Goal: Information Seeking & Learning: Find specific page/section

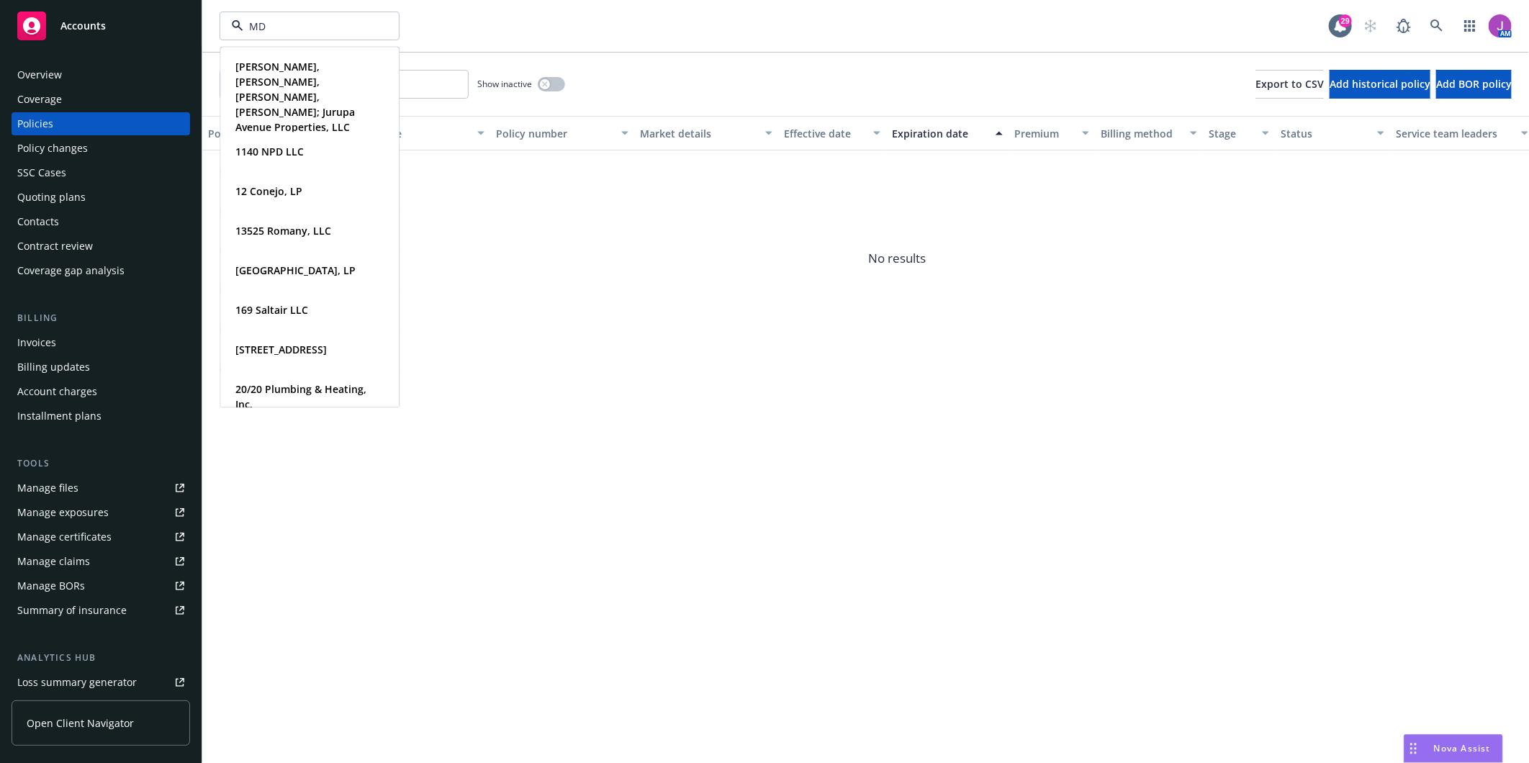
type input "MDB"
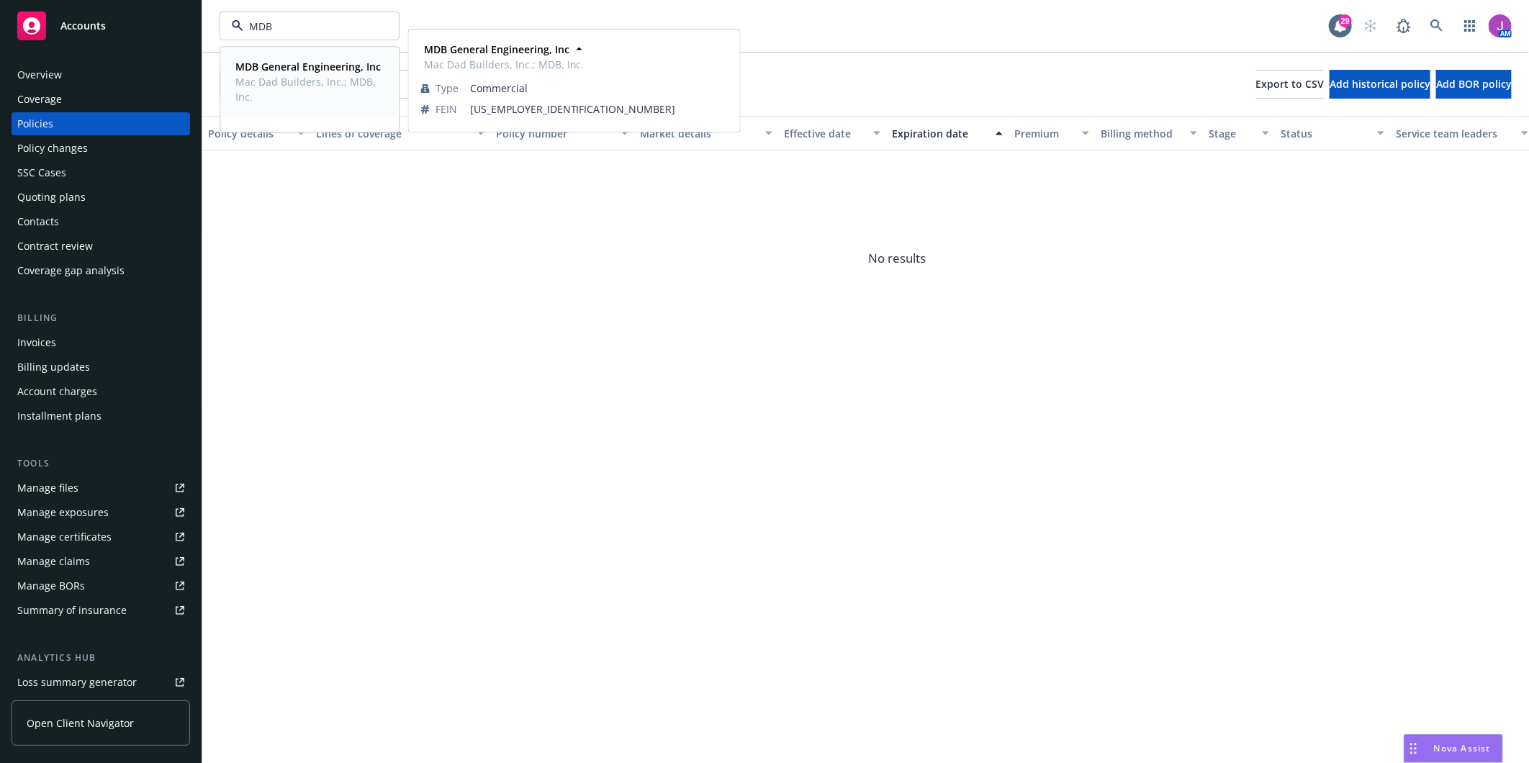
click at [300, 66] on strong "MDB General Engineering, Inc" at bounding box center [307, 67] width 145 height 14
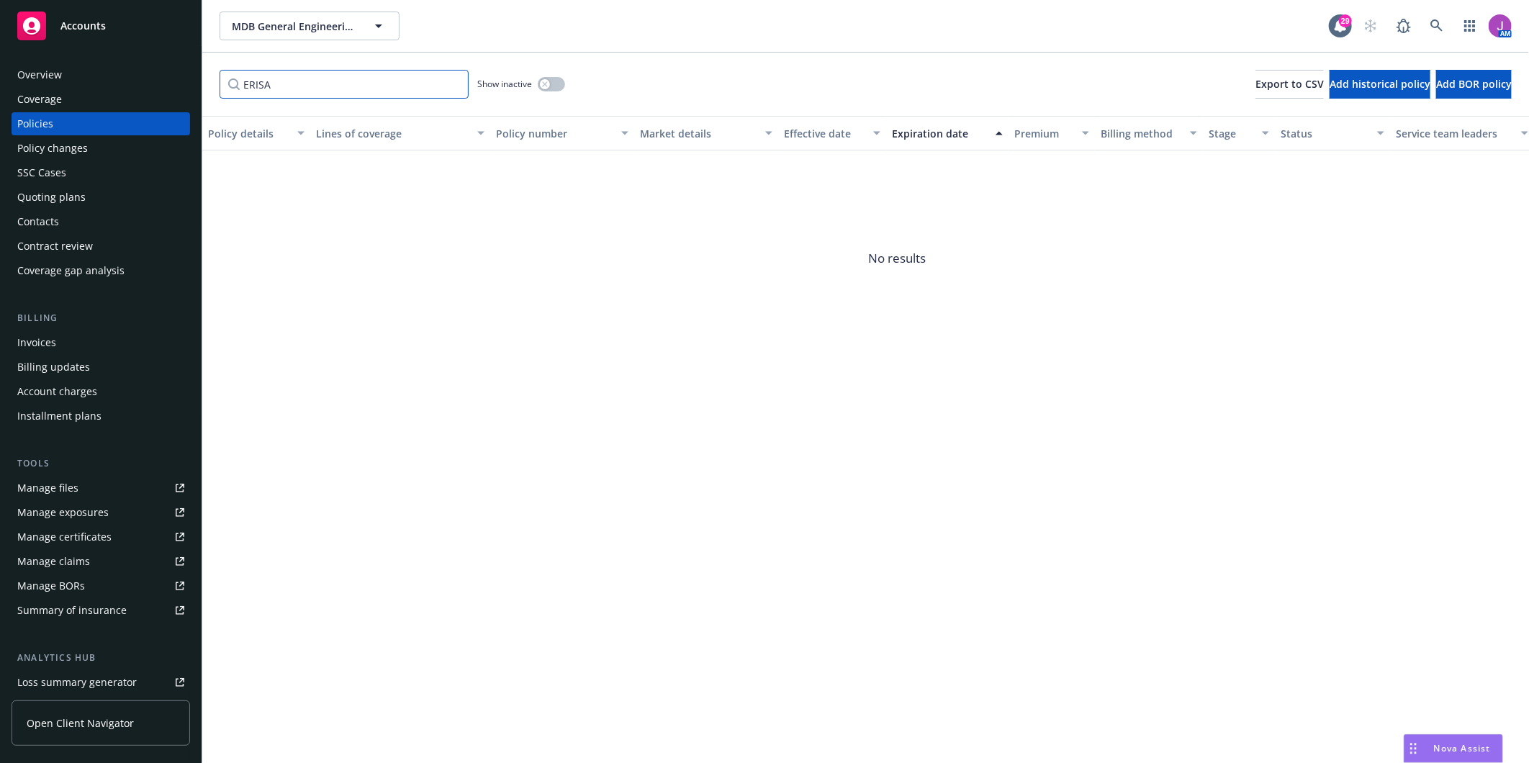
drag, startPoint x: 277, startPoint y: 82, endPoint x: 211, endPoint y: 82, distance: 66.2
click at [211, 82] on div "ERISA Show inactive Export to CSV Add historical policy Add BOR policy" at bounding box center [865, 84] width 1327 height 63
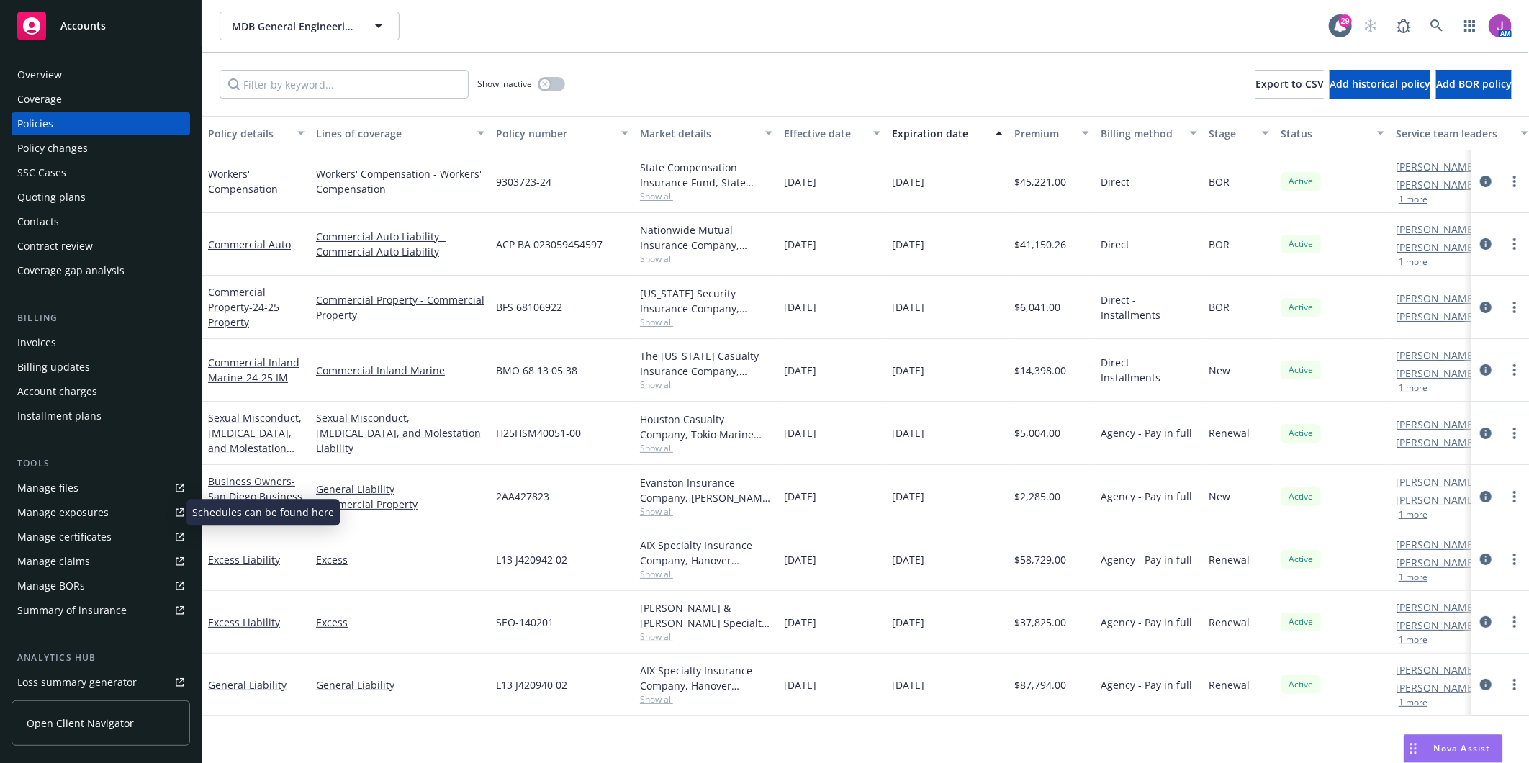
click at [87, 508] on div "Manage exposures" at bounding box center [62, 512] width 91 height 23
click at [63, 154] on div "Policy changes" at bounding box center [52, 148] width 71 height 23
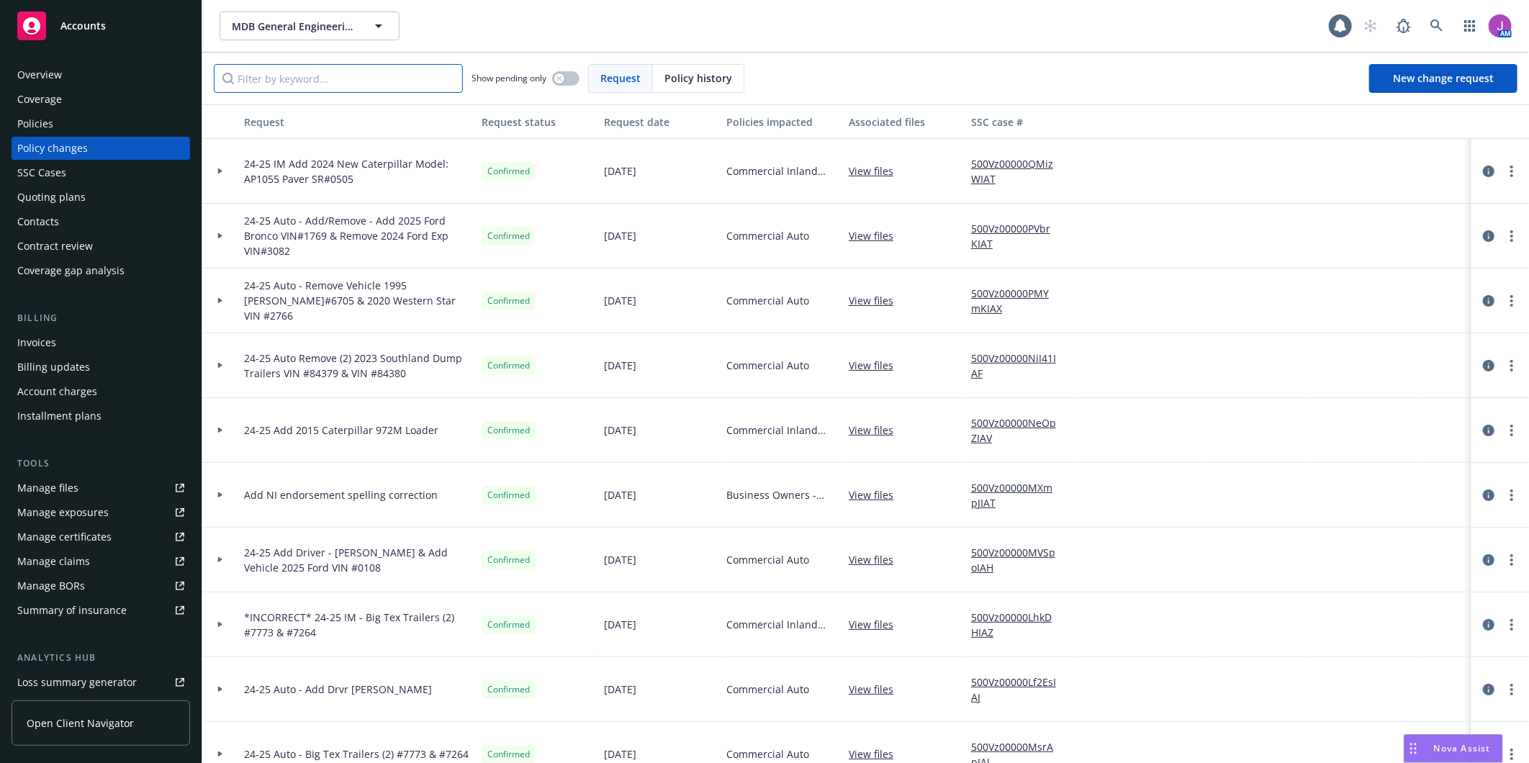
click at [331, 80] on input "Filter by keyword..." at bounding box center [338, 78] width 249 height 29
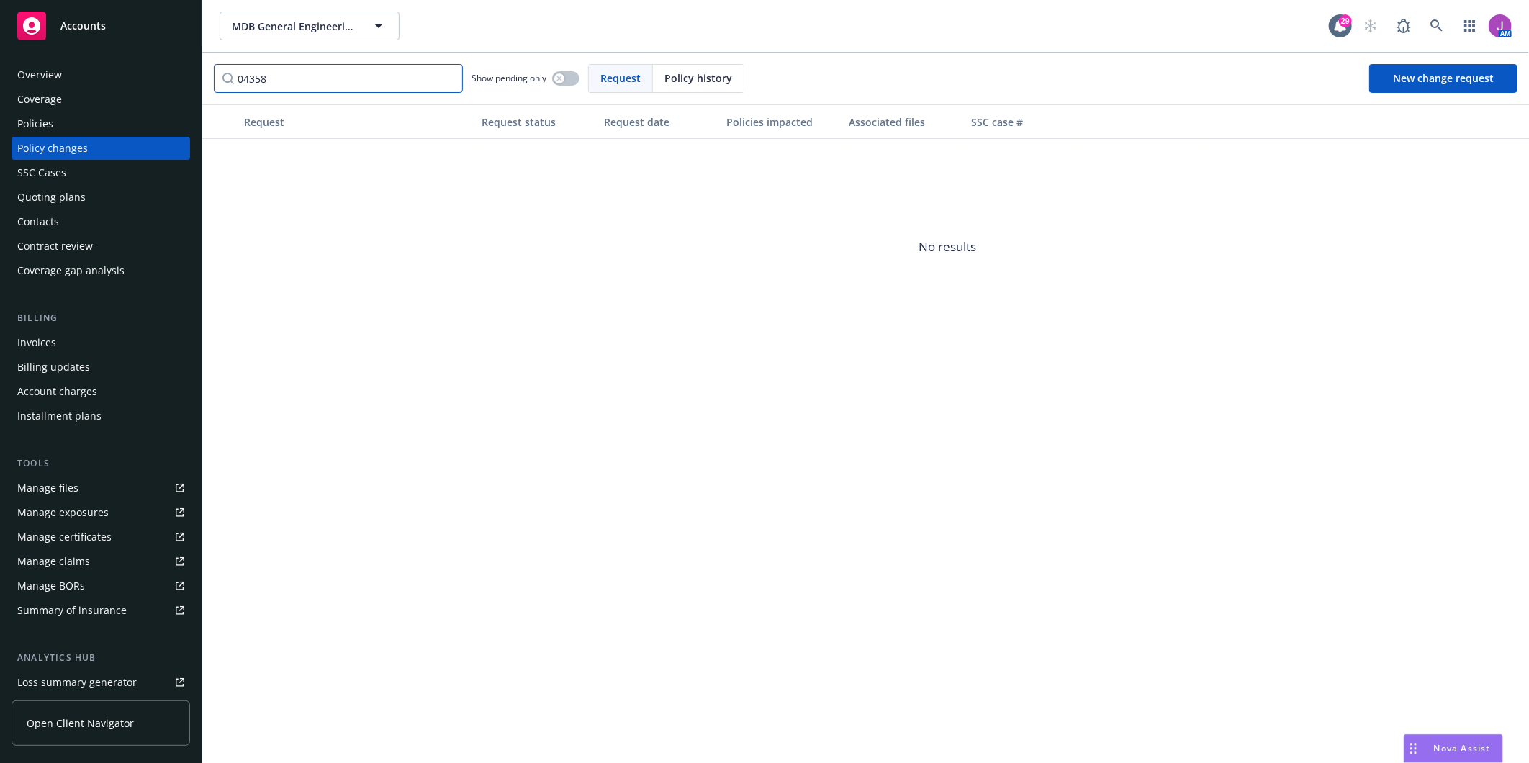
type input "04358"
click at [562, 76] on icon "button" at bounding box center [559, 78] width 5 height 5
click at [562, 76] on button "button" at bounding box center [565, 78] width 27 height 14
click at [695, 76] on span "Policy history" at bounding box center [699, 78] width 68 height 15
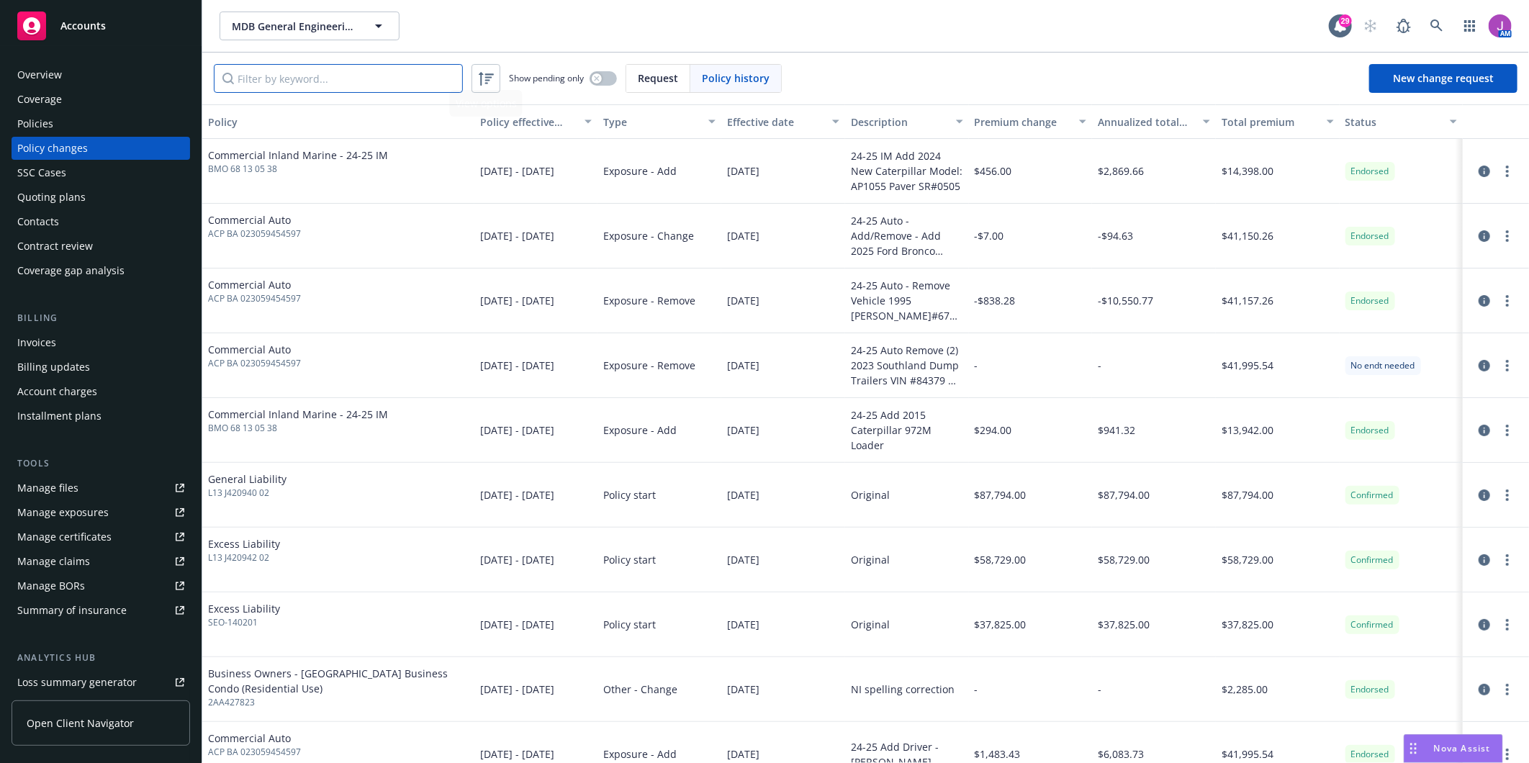
click at [357, 76] on input "Filter by keyword..." at bounding box center [338, 78] width 249 height 29
type input "04358"
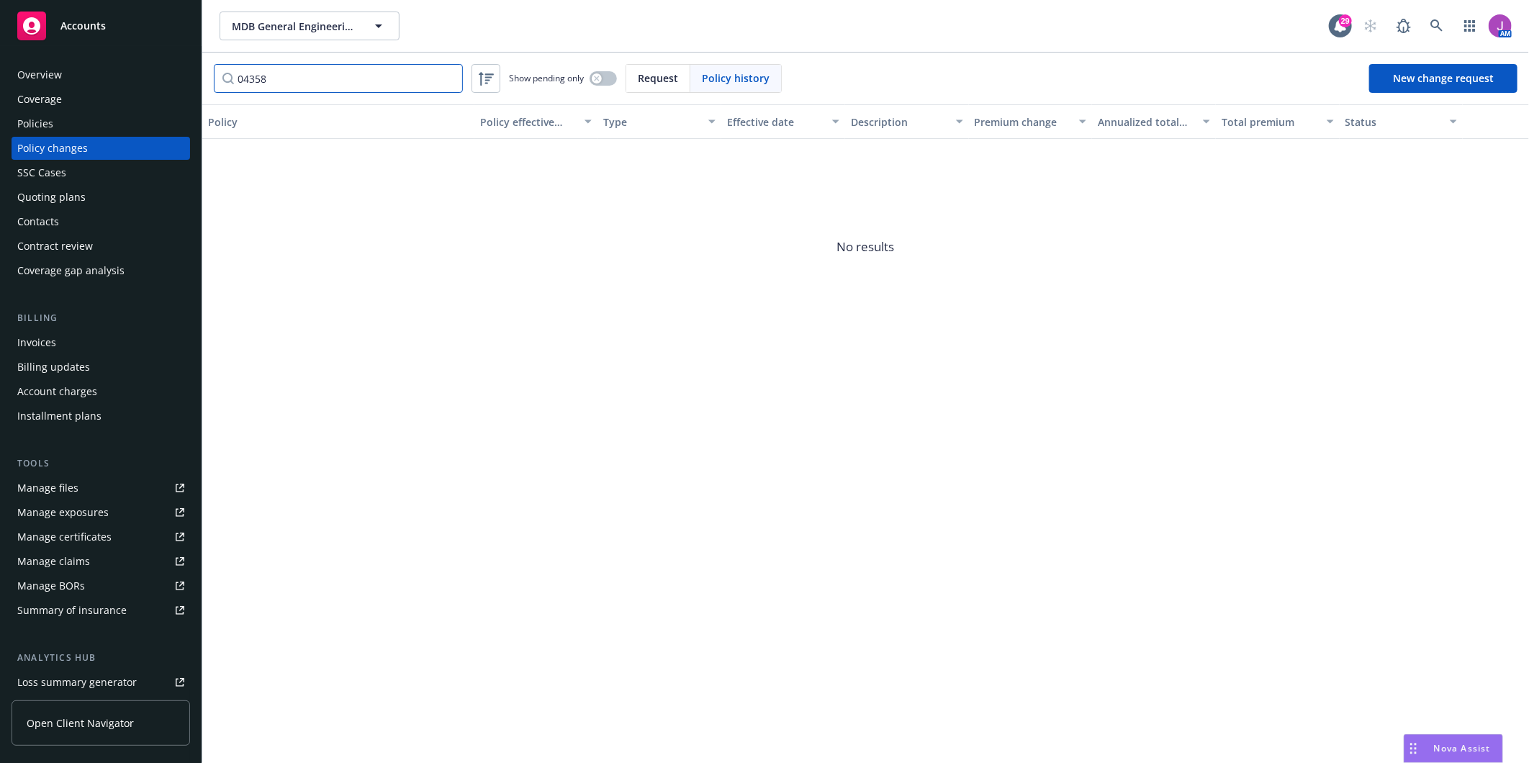
drag, startPoint x: 357, startPoint y: 76, endPoint x: 63, endPoint y: 60, distance: 294.1
click at [61, 60] on div "Accounts Overview Coverage Policies Policy changes SSC Cases Quoting plans Cont…" at bounding box center [764, 381] width 1529 height 763
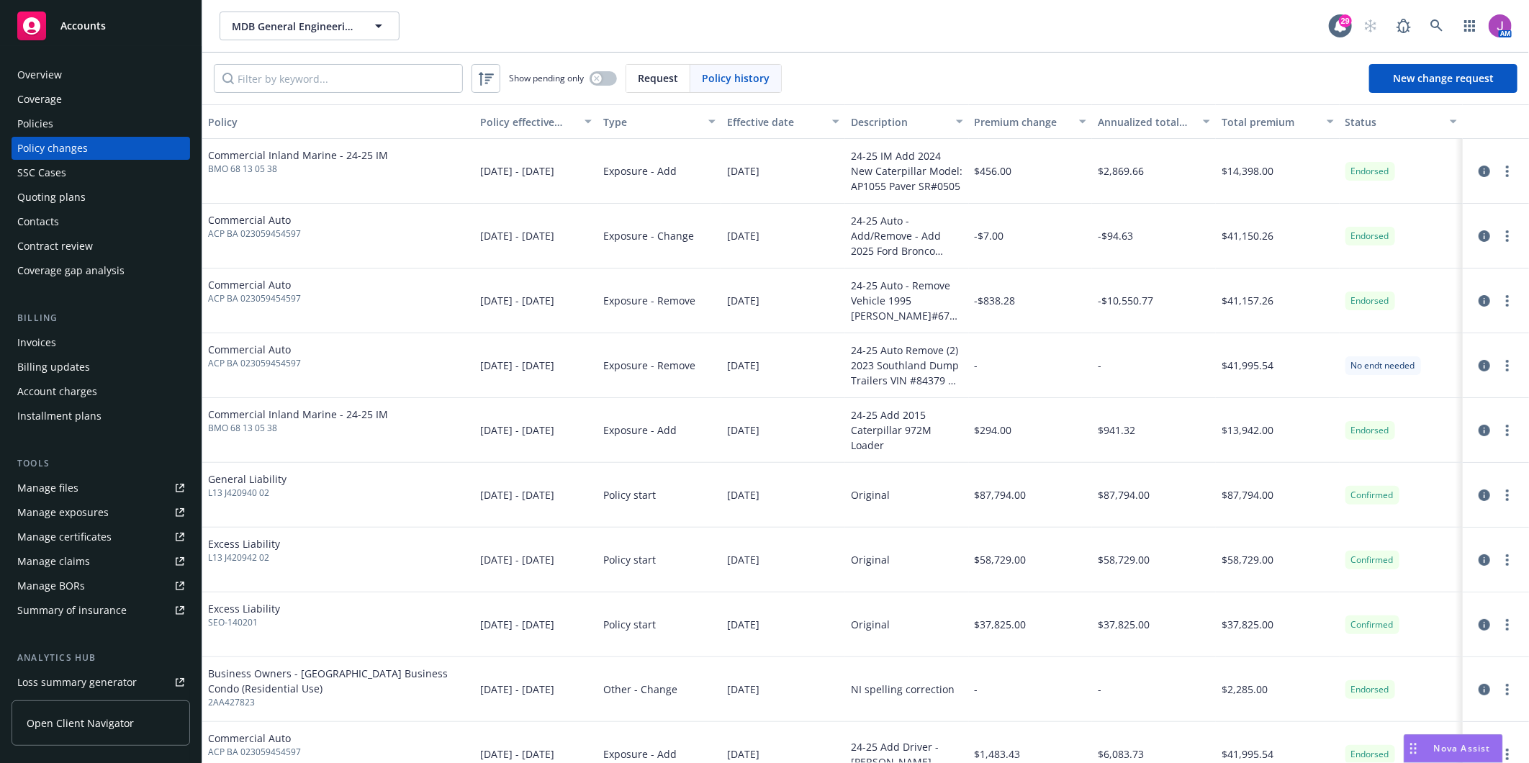
click at [673, 68] on div "Request" at bounding box center [658, 78] width 64 height 27
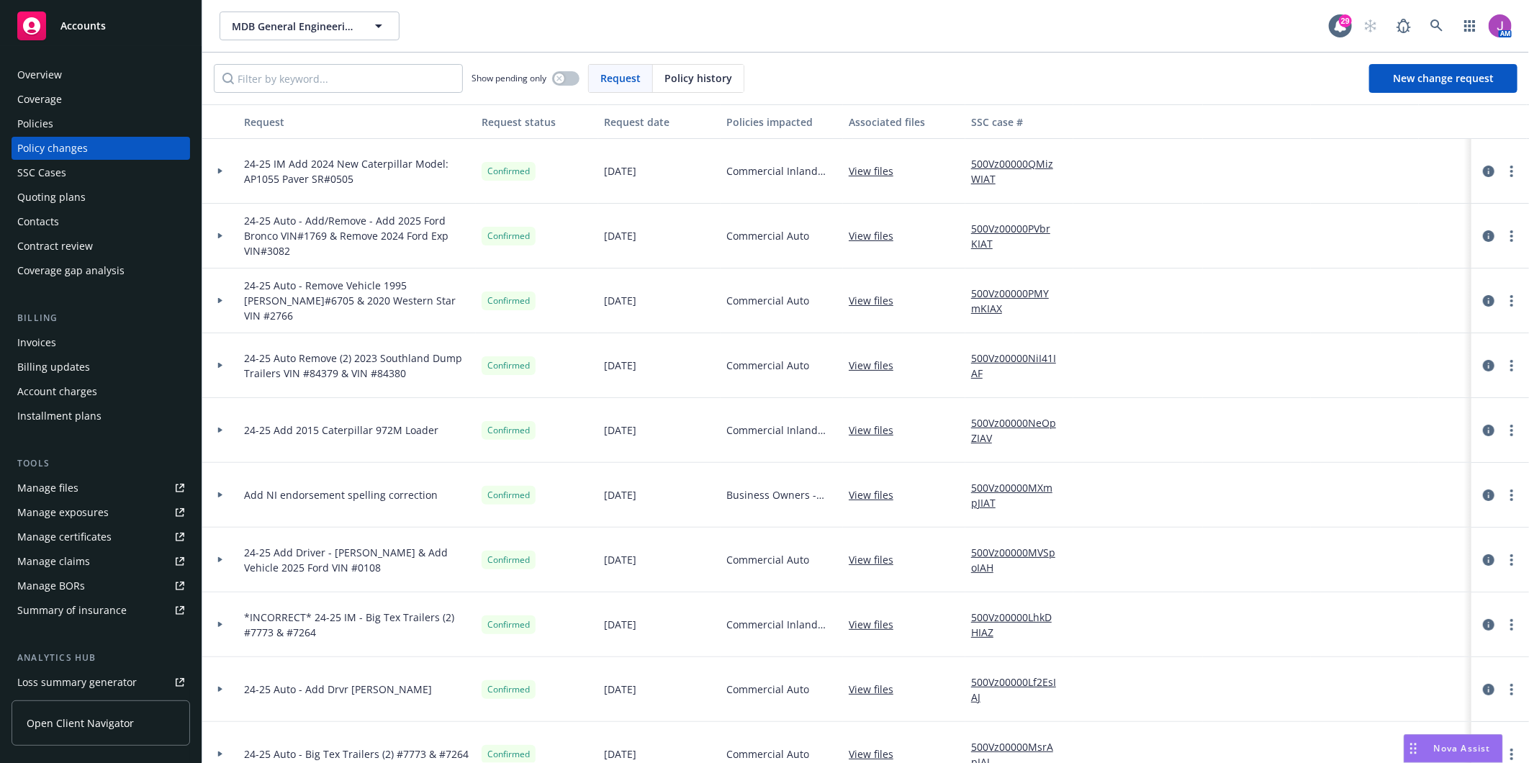
click at [58, 118] on div "Policies" at bounding box center [100, 123] width 167 height 23
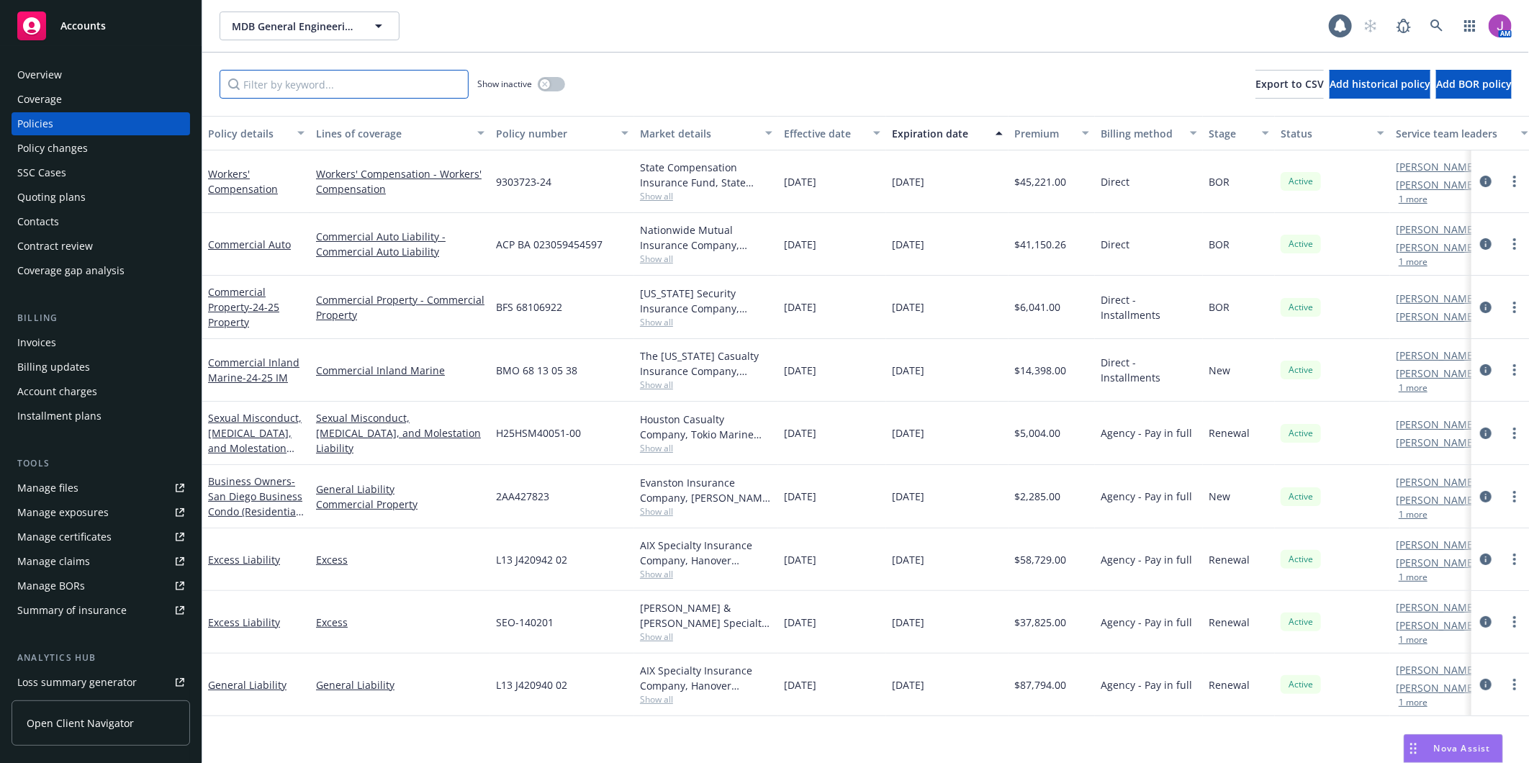
click at [303, 80] on input "Filter by keyword..." at bounding box center [344, 84] width 249 height 29
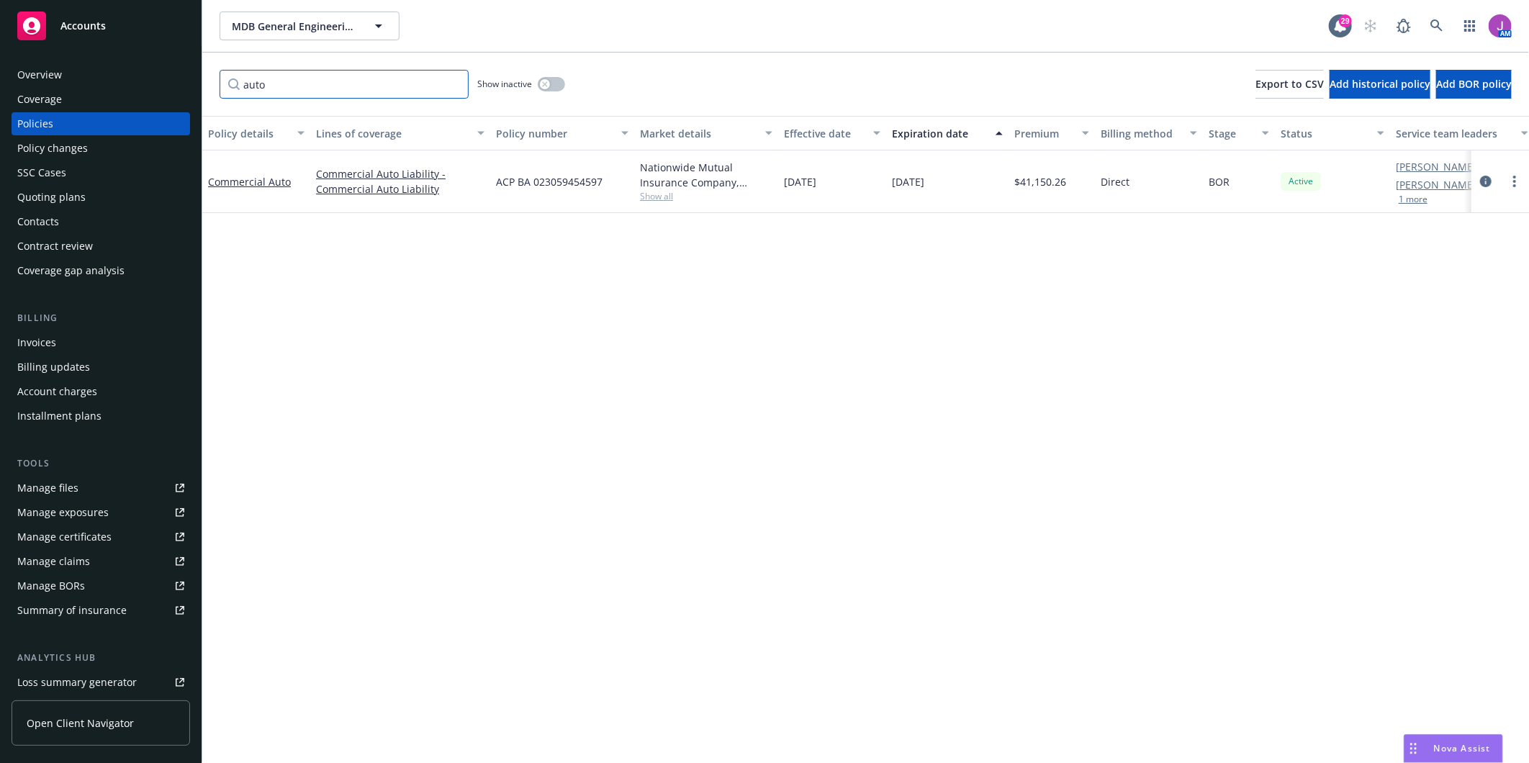
type input "auto"
click at [678, 202] on span "Show all" at bounding box center [706, 196] width 132 height 12
click at [890, 231] on div "Policy details Lines of coverage Policy number Market details Effective date Ex…" at bounding box center [865, 439] width 1327 height 647
drag, startPoint x: 326, startPoint y: 85, endPoint x: 141, endPoint y: 85, distance: 185.0
click at [141, 85] on div "Accounts Overview Coverage Policies Policy changes SSC Cases Quoting plans Cont…" at bounding box center [764, 381] width 1529 height 763
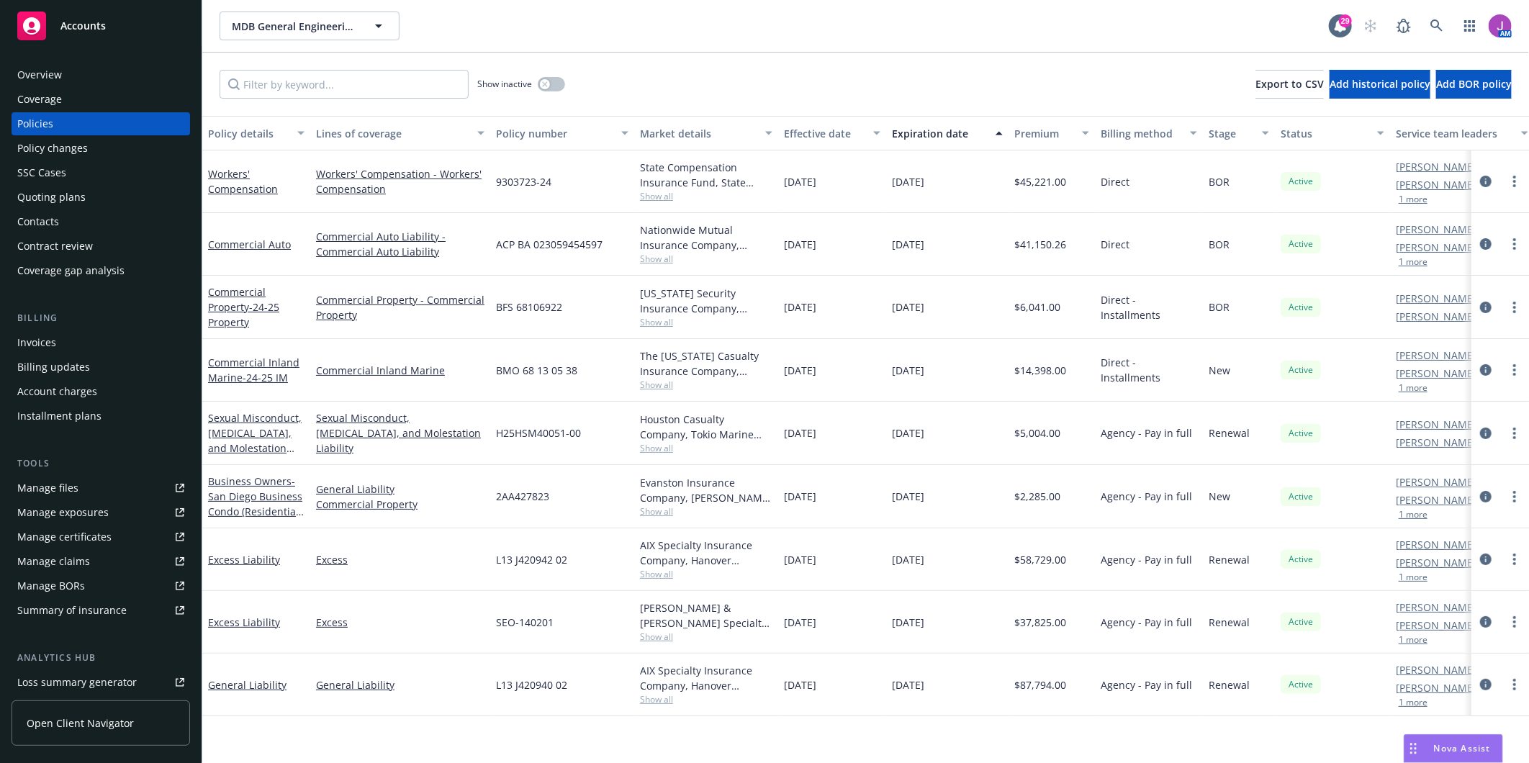
click at [58, 495] on div "Manage files" at bounding box center [47, 488] width 61 height 23
click at [336, 33] on button "MDB General Engineering, Inc" at bounding box center [310, 26] width 180 height 29
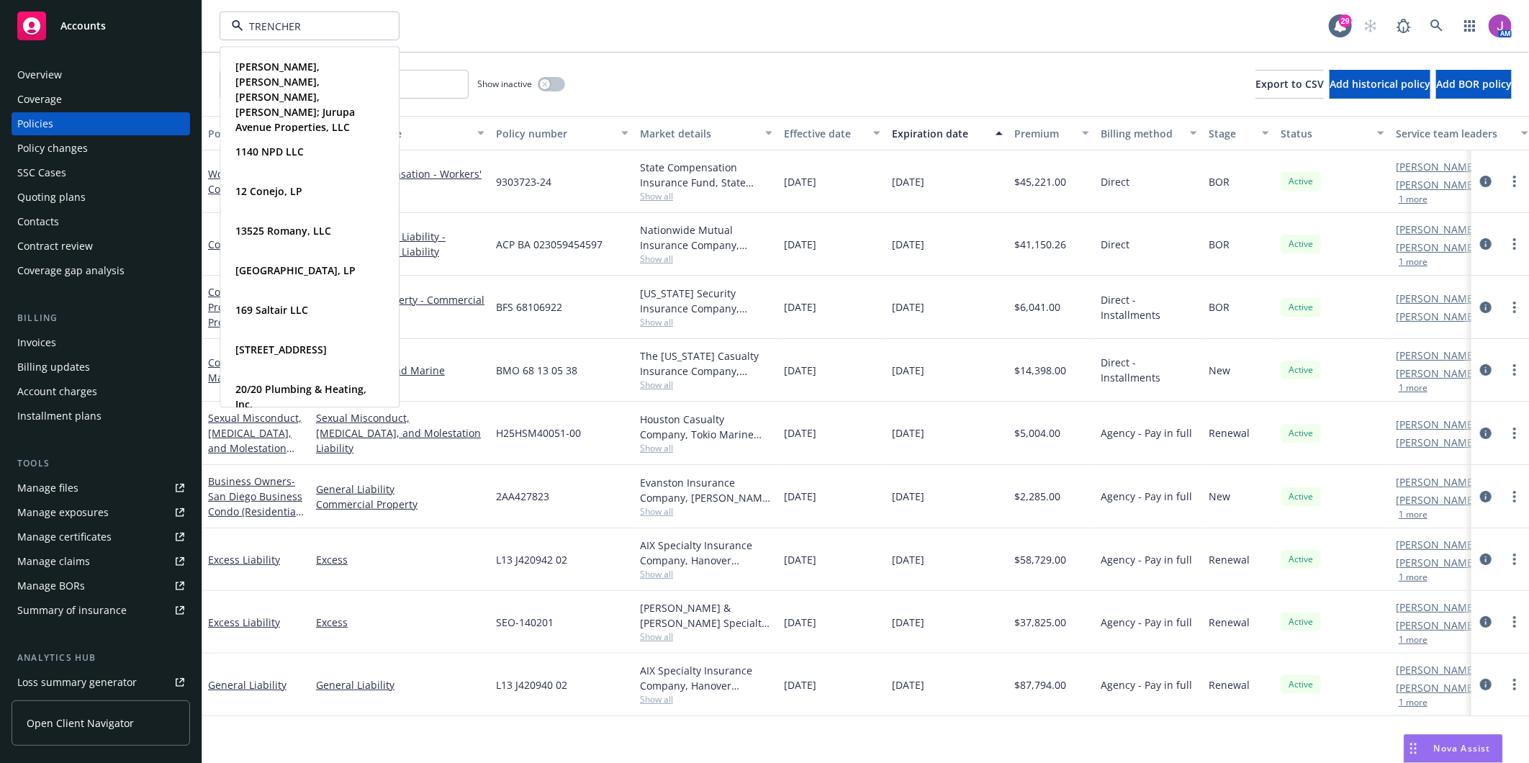
type input "TRENCHERS"
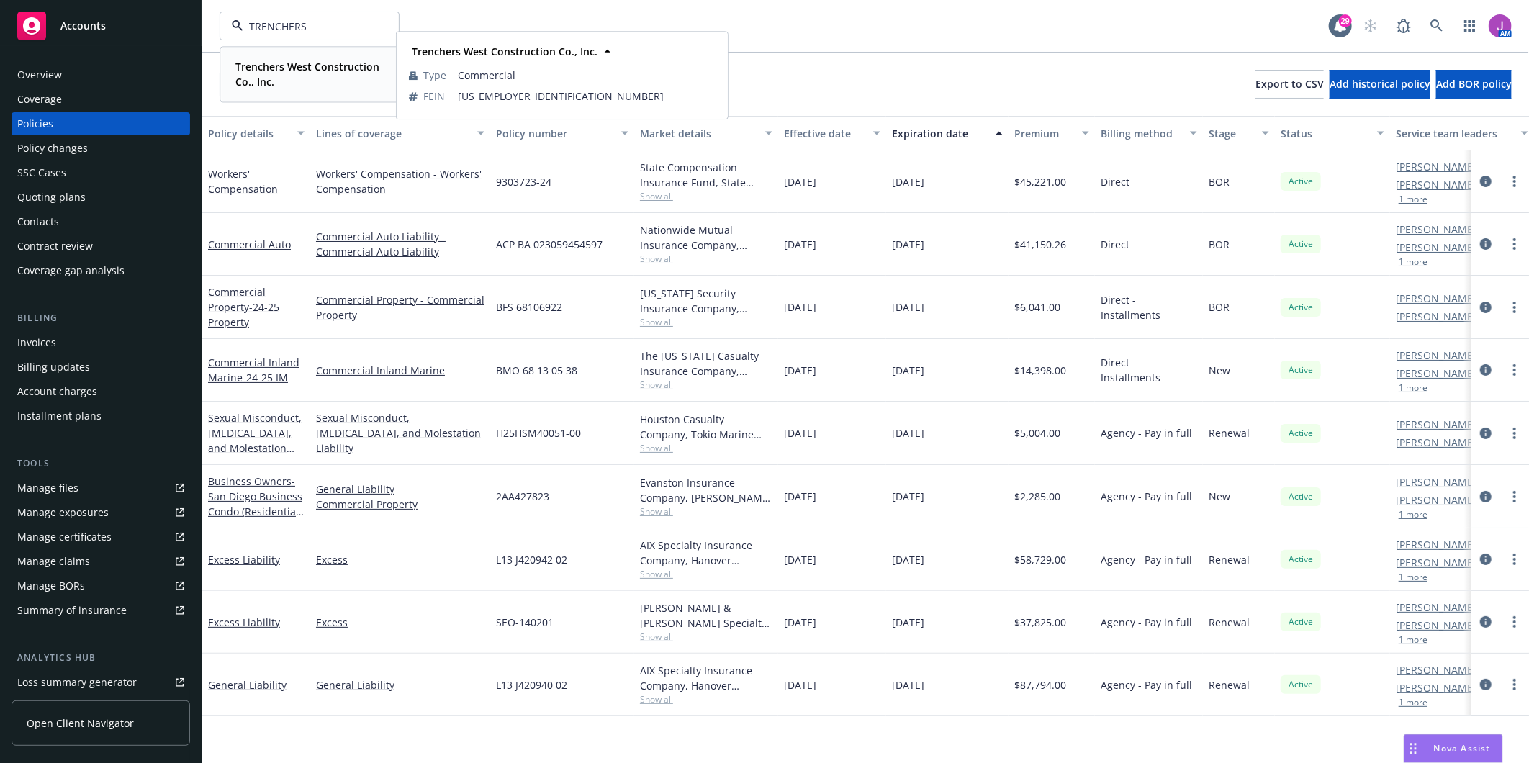
click at [296, 80] on strong "Trenchers West Construction Co., Inc." at bounding box center [307, 74] width 144 height 29
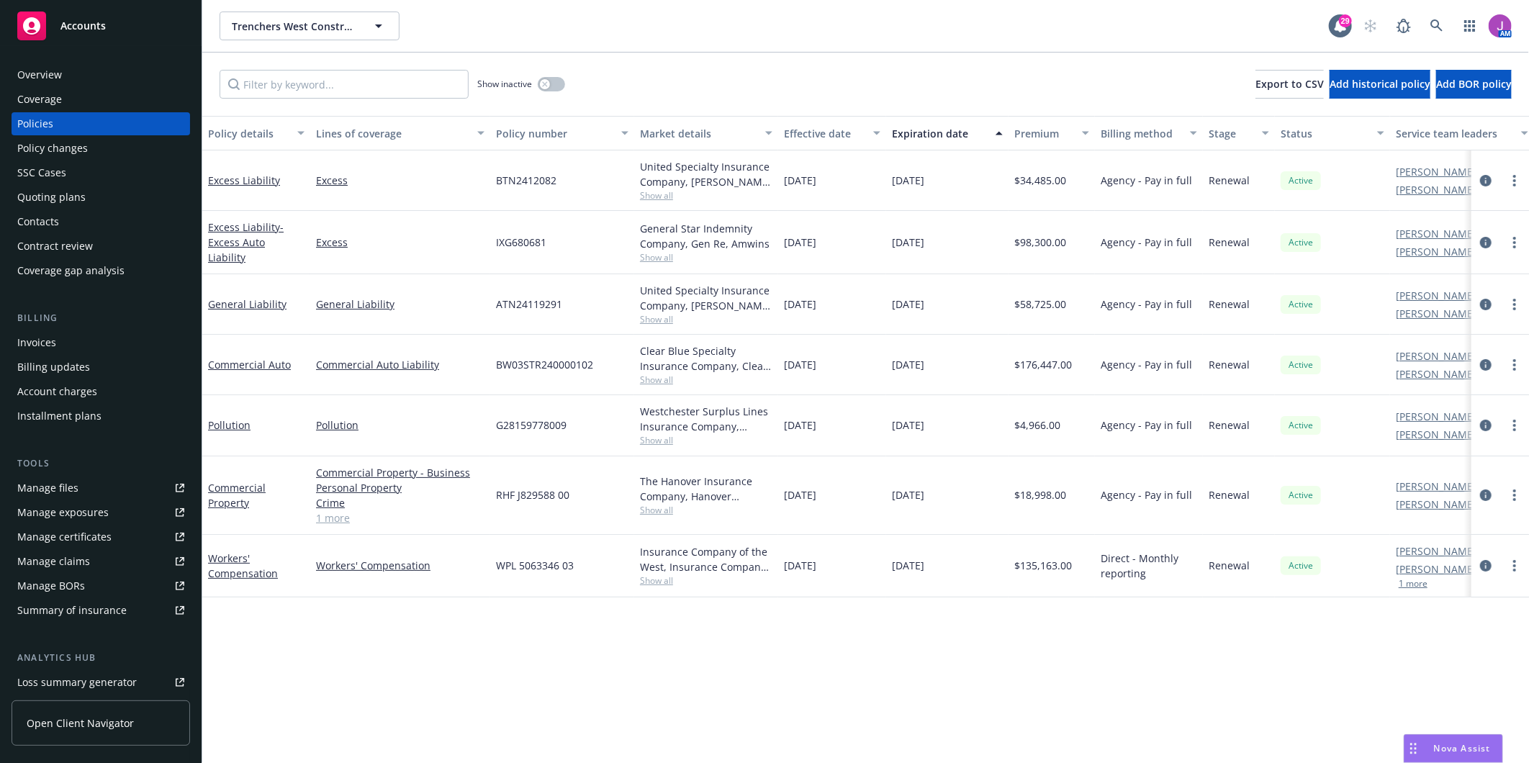
click at [53, 141] on div "Policy changes" at bounding box center [52, 148] width 71 height 23
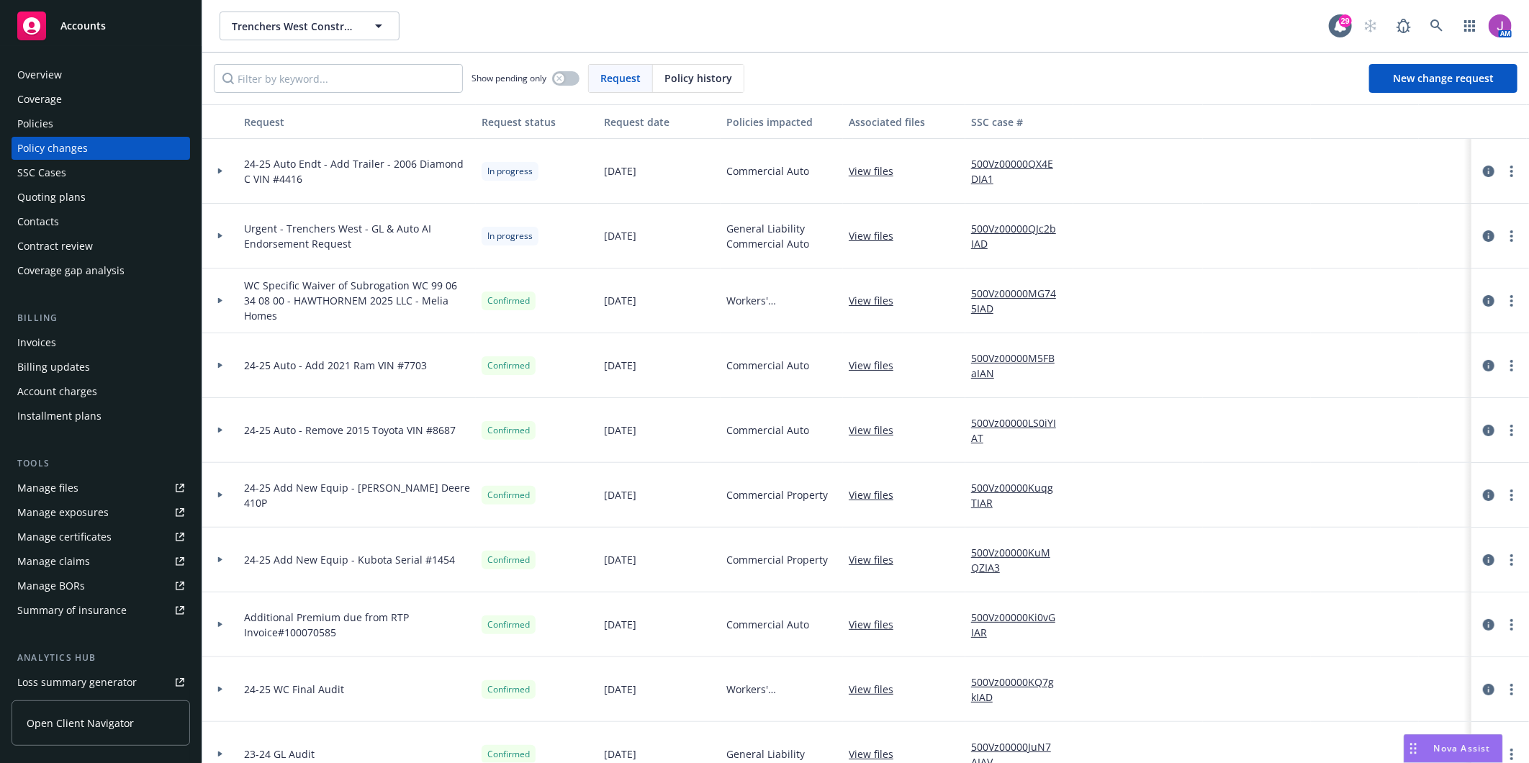
click at [227, 239] on div at bounding box center [220, 236] width 36 height 65
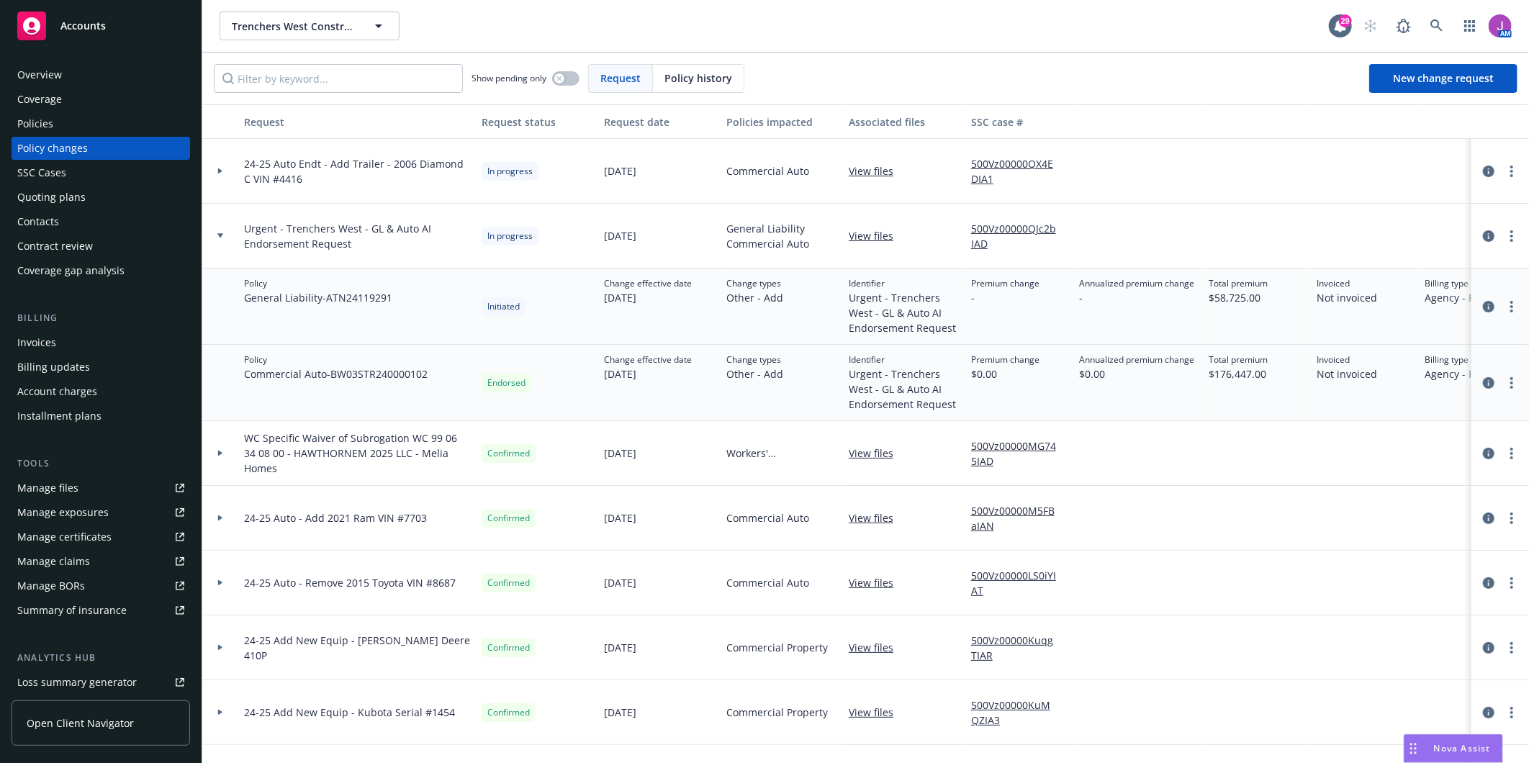
click at [1013, 228] on link "500Vz00000QJc2bIAD" at bounding box center [1019, 236] width 96 height 30
click at [1483, 303] on icon "circleInformation" at bounding box center [1489, 307] width 12 height 12
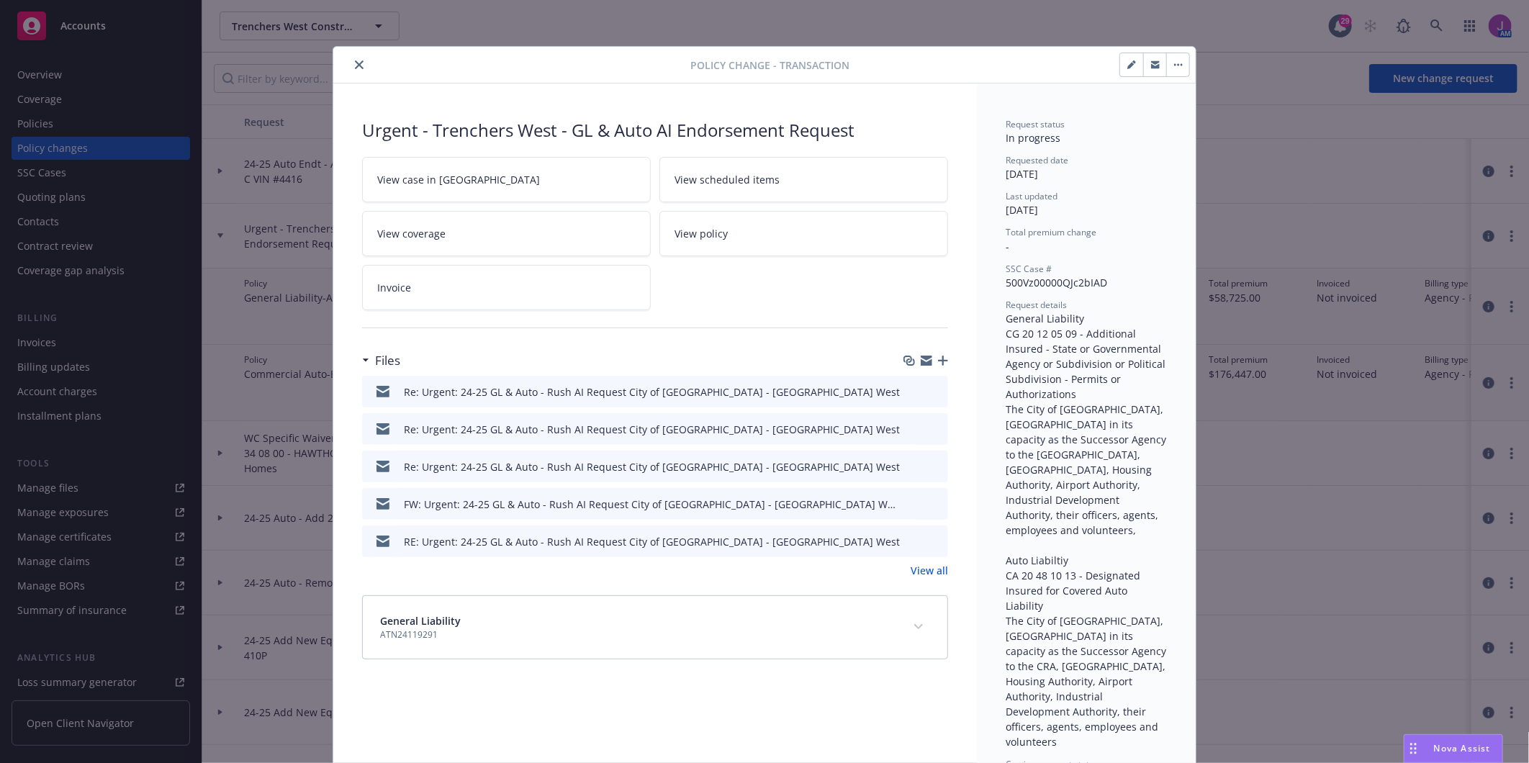
scroll to position [43, 0]
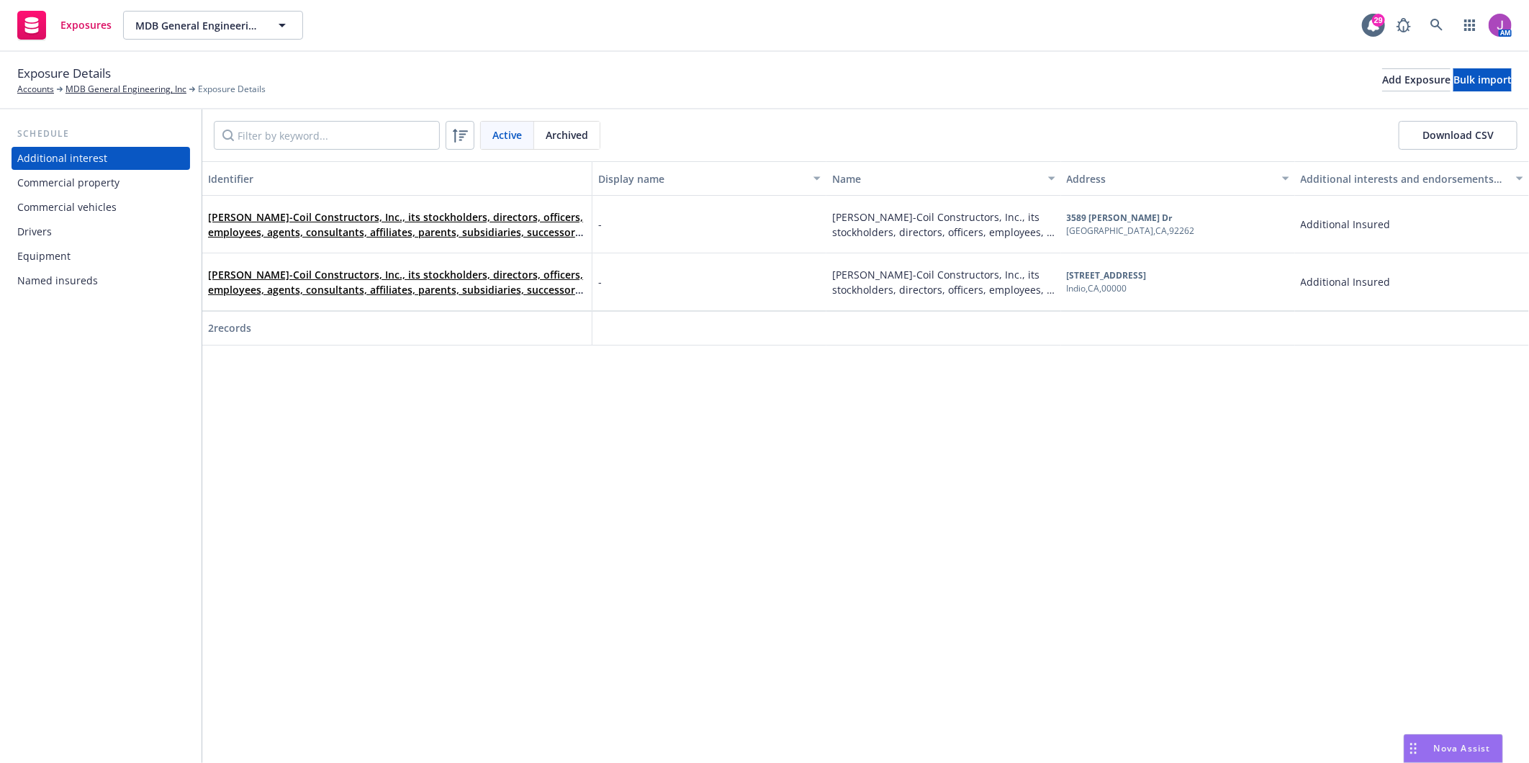
click at [60, 210] on div "Commercial vehicles" at bounding box center [66, 207] width 99 height 23
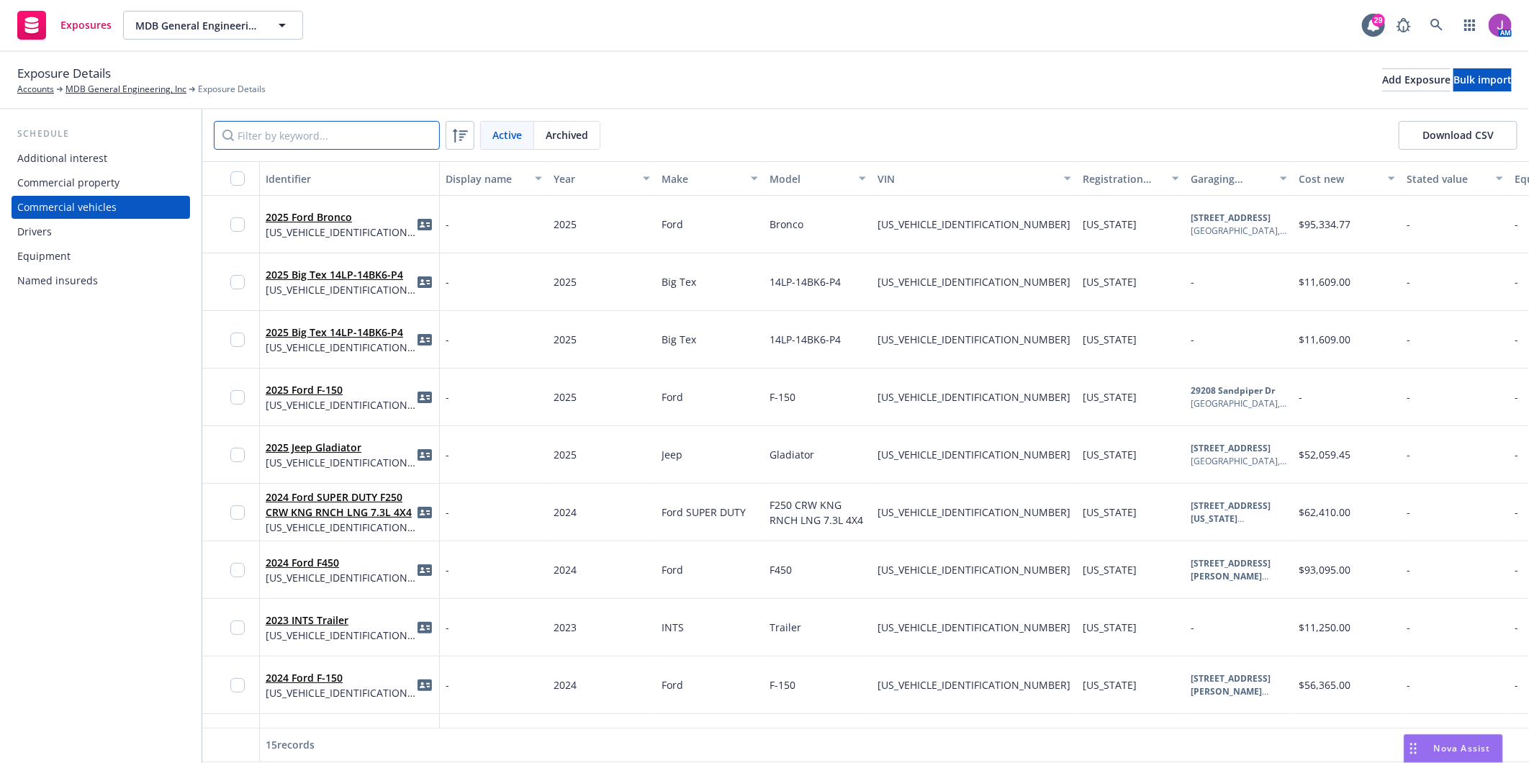
click at [366, 146] on input "Filter by keyword..." at bounding box center [327, 135] width 226 height 29
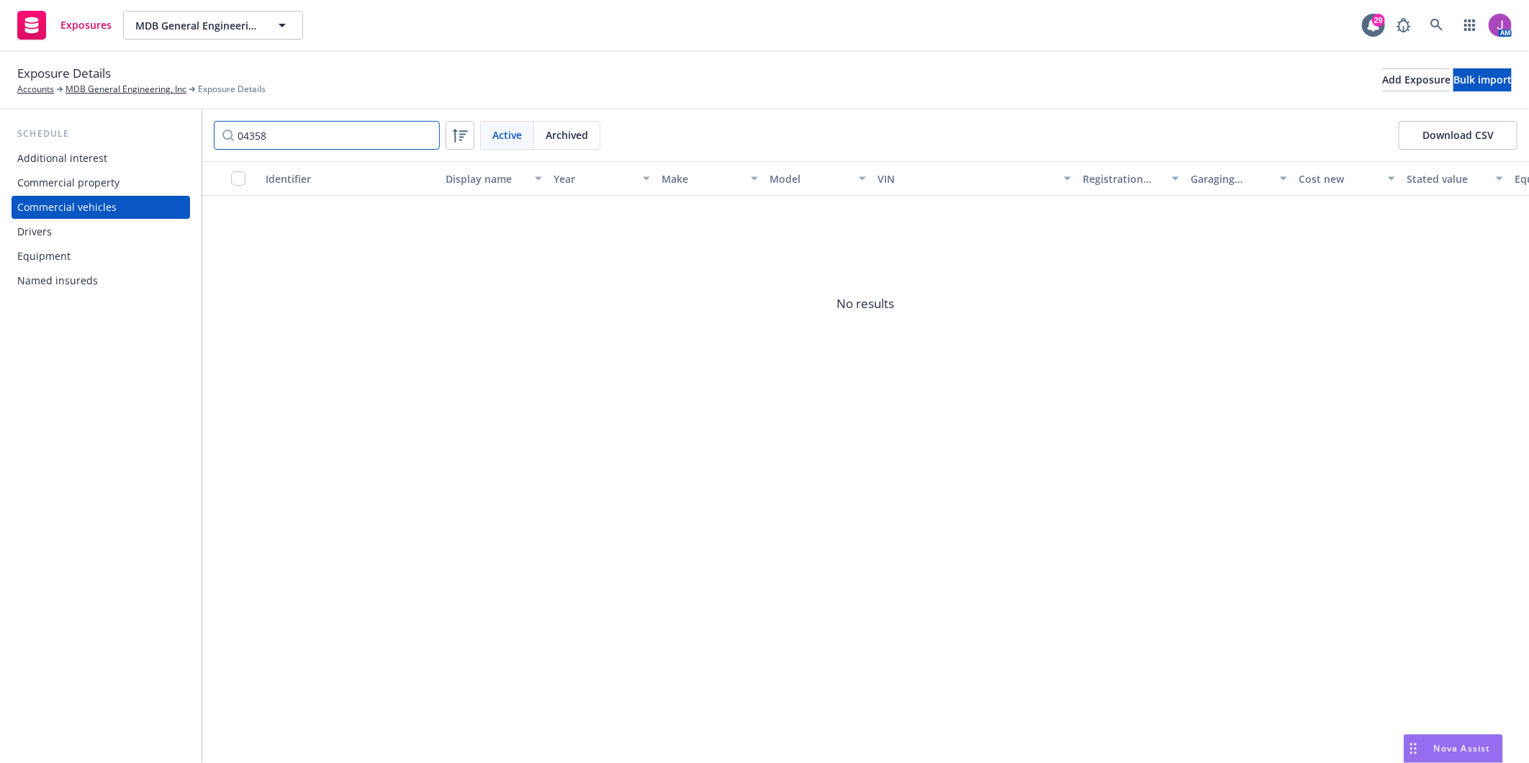
type input "04358"
click at [581, 135] on span "Archived" at bounding box center [567, 134] width 42 height 15
click at [512, 134] on span "Active" at bounding box center [507, 134] width 30 height 15
drag, startPoint x: 327, startPoint y: 130, endPoint x: 127, endPoint y: 130, distance: 200.1
click at [127, 130] on div "Schedule Additional interest Commercial property Commercial vehicles Drivers Eq…" at bounding box center [764, 436] width 1529 height 654
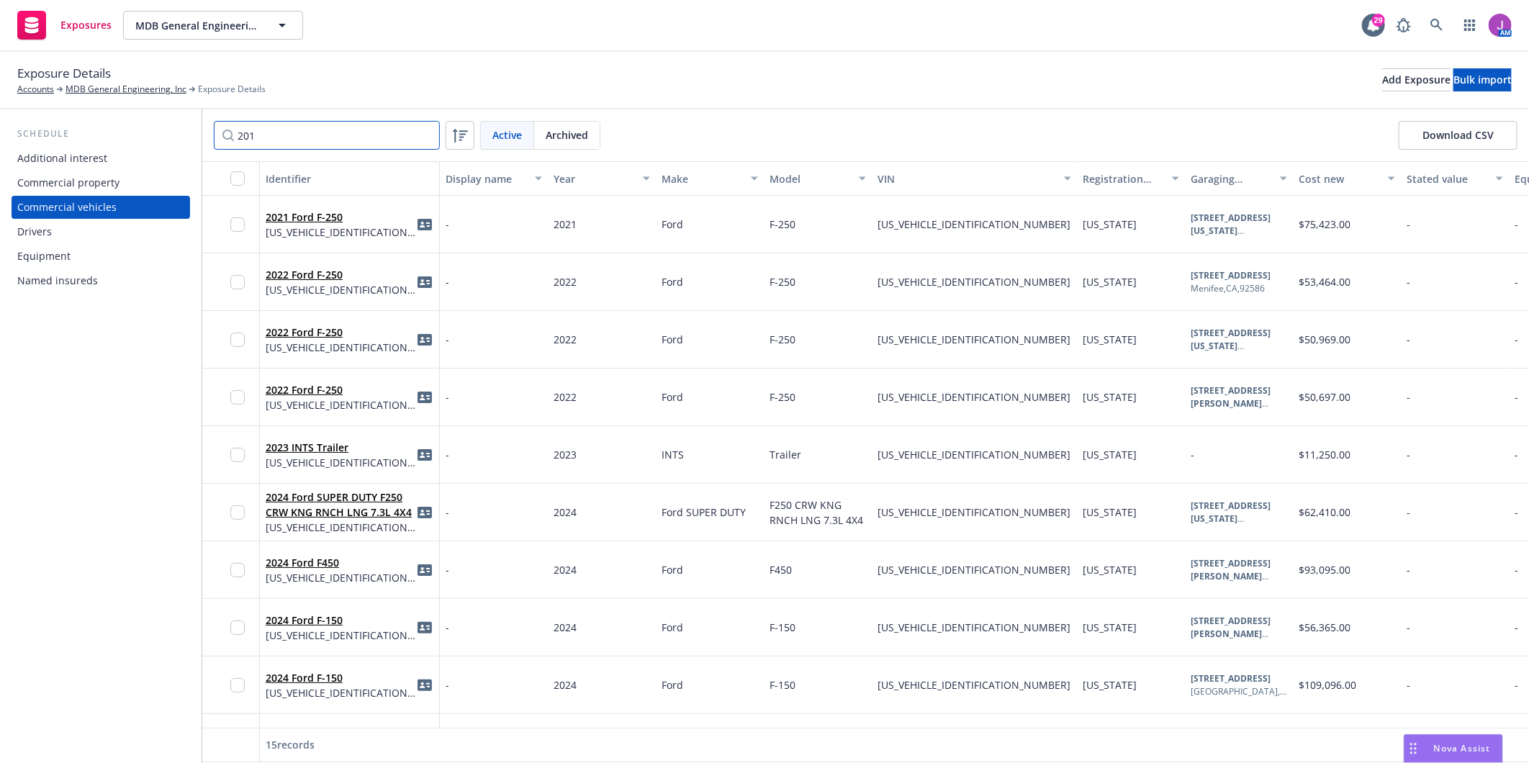
type input "2016"
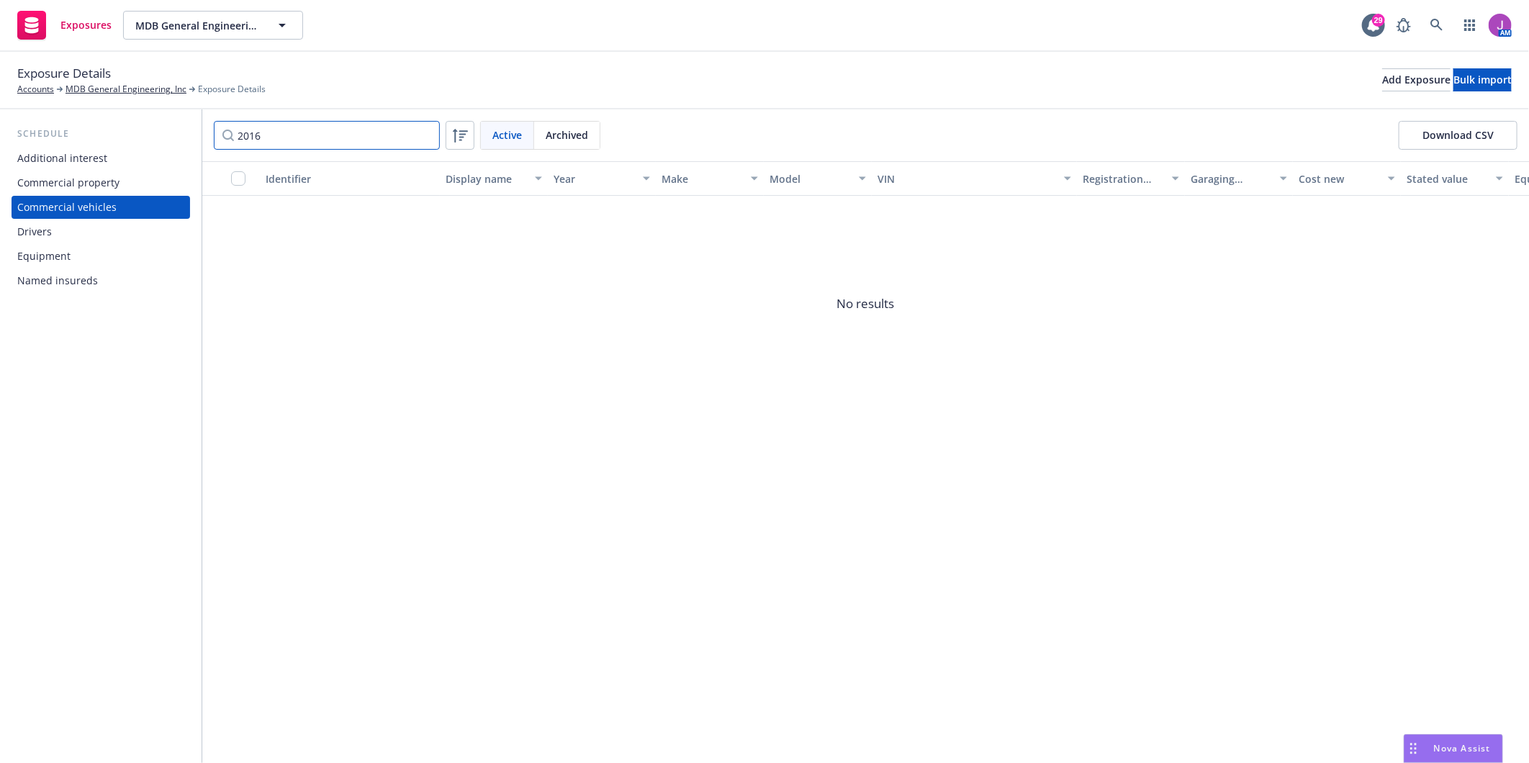
drag, startPoint x: 285, startPoint y: 147, endPoint x: 171, endPoint y: 140, distance: 113.9
click at [171, 140] on div "Schedule Additional interest Commercial property Commercial vehicles Drivers Eq…" at bounding box center [764, 436] width 1529 height 654
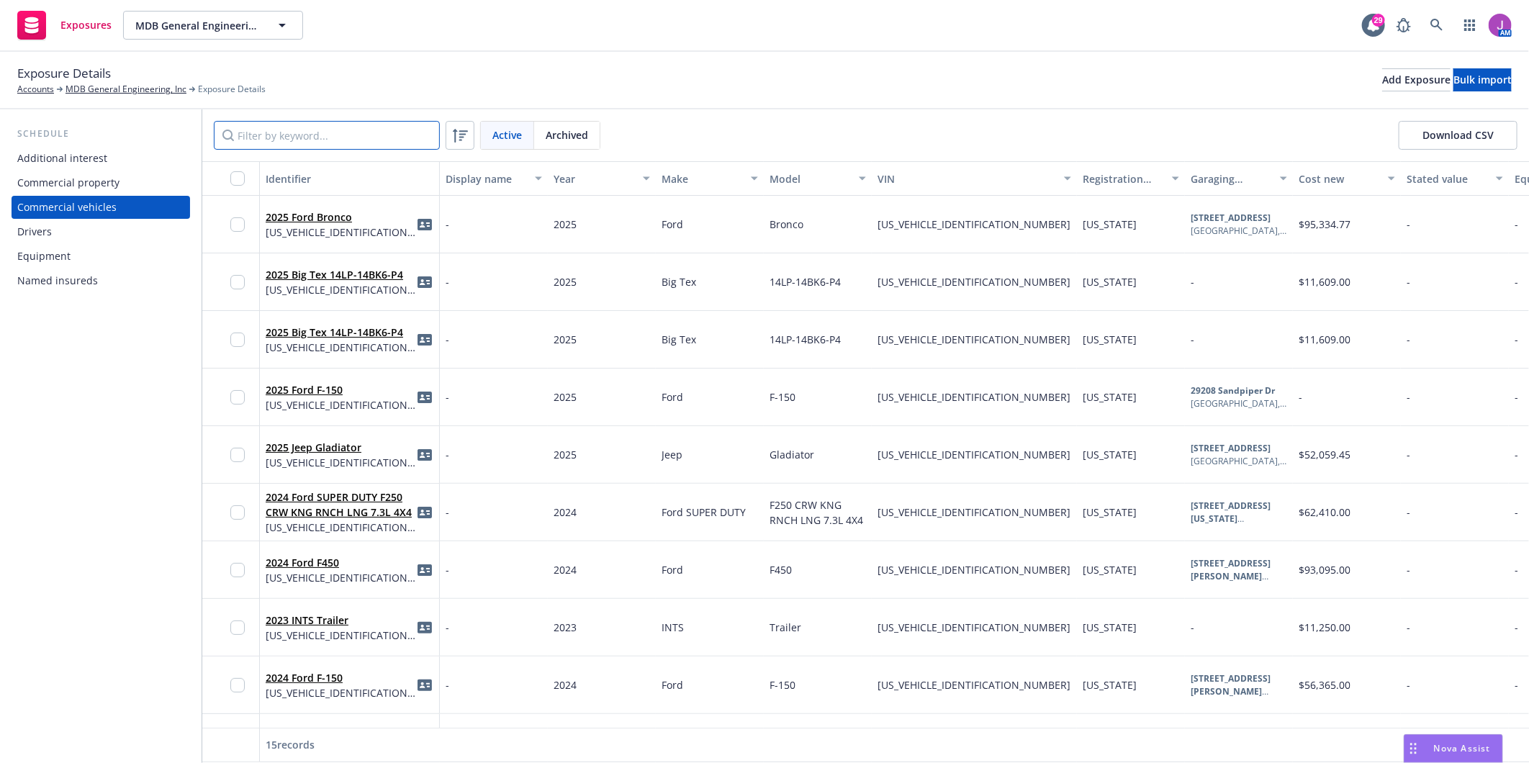
click at [349, 140] on input "Filter by keyword..." at bounding box center [327, 135] width 226 height 29
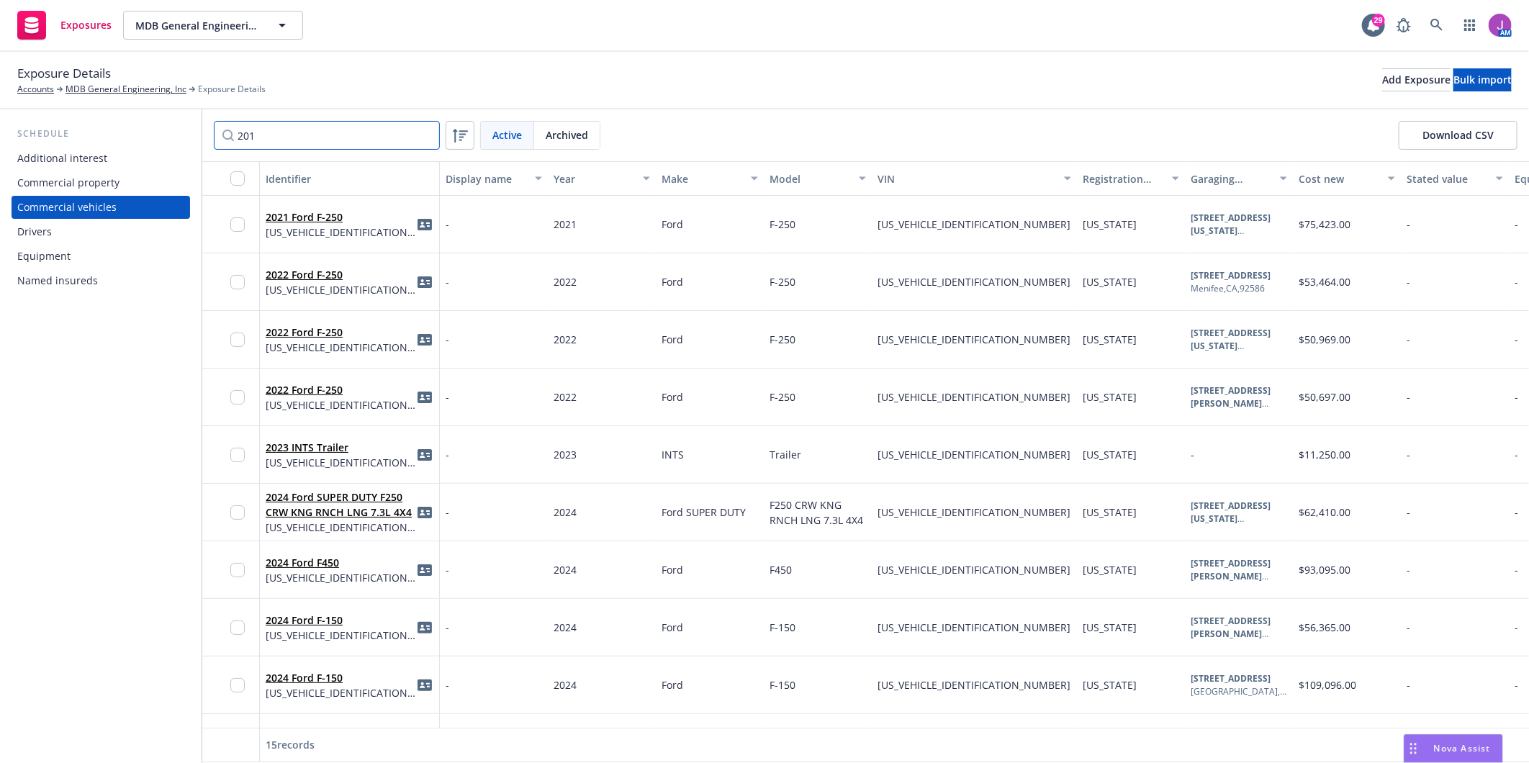
type input "2016"
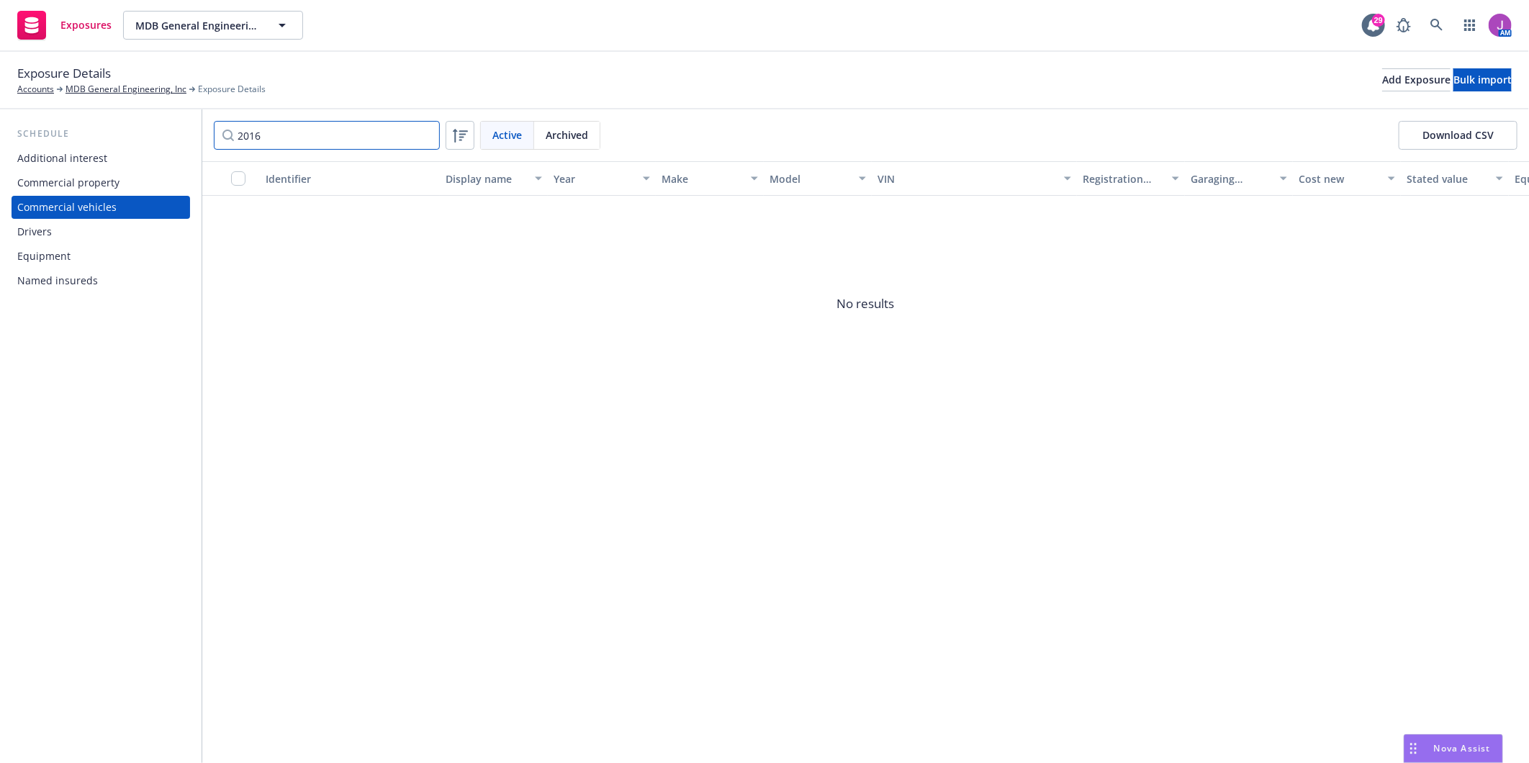
drag, startPoint x: 349, startPoint y: 140, endPoint x: 134, endPoint y: 125, distance: 215.8
click at [134, 125] on div "Schedule Additional interest Commercial property Commercial vehicles Drivers Eq…" at bounding box center [764, 436] width 1529 height 654
click at [577, 126] on div "Archived" at bounding box center [567, 135] width 66 height 27
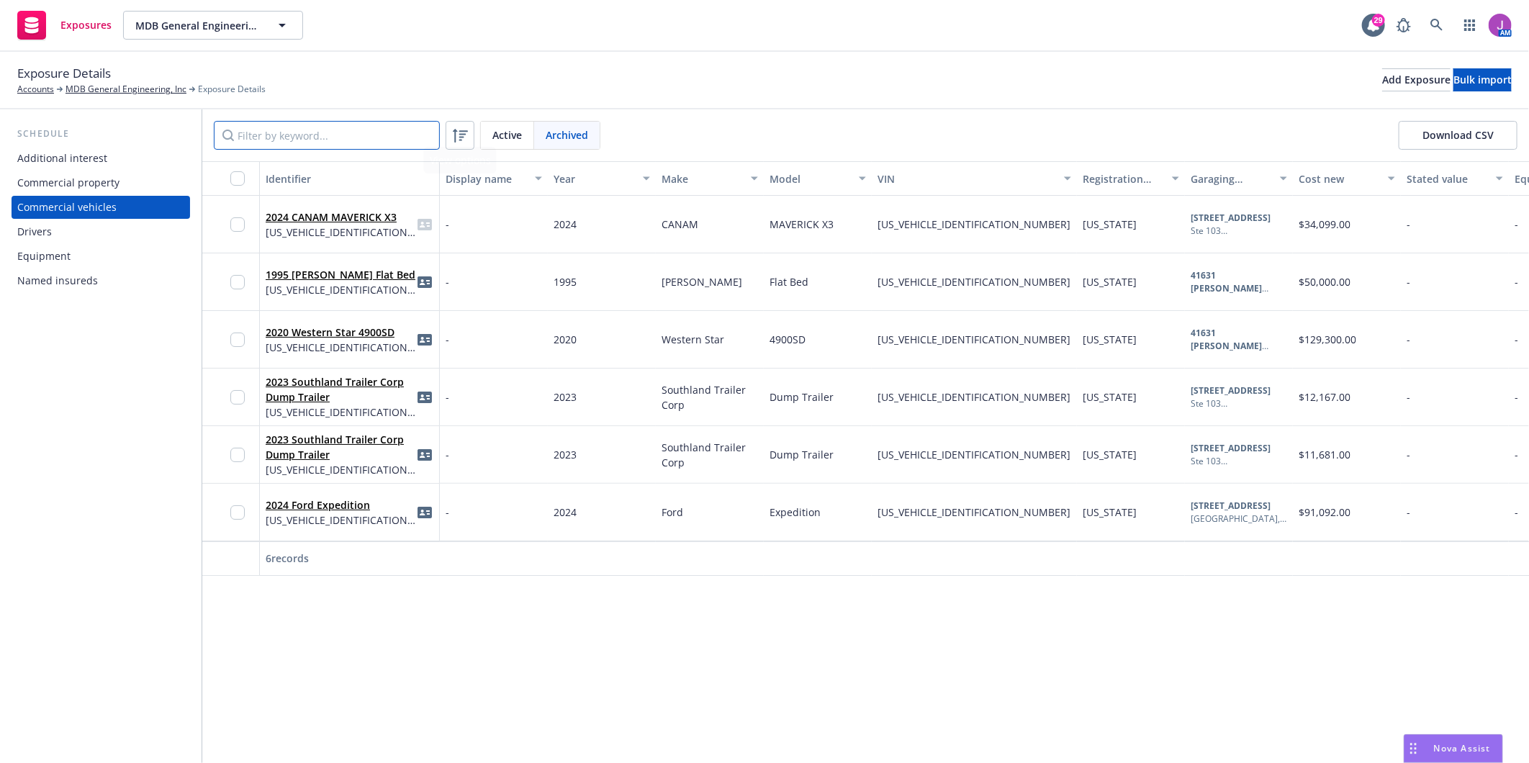
click at [378, 138] on input "Filter by keyword..." at bounding box center [327, 135] width 226 height 29
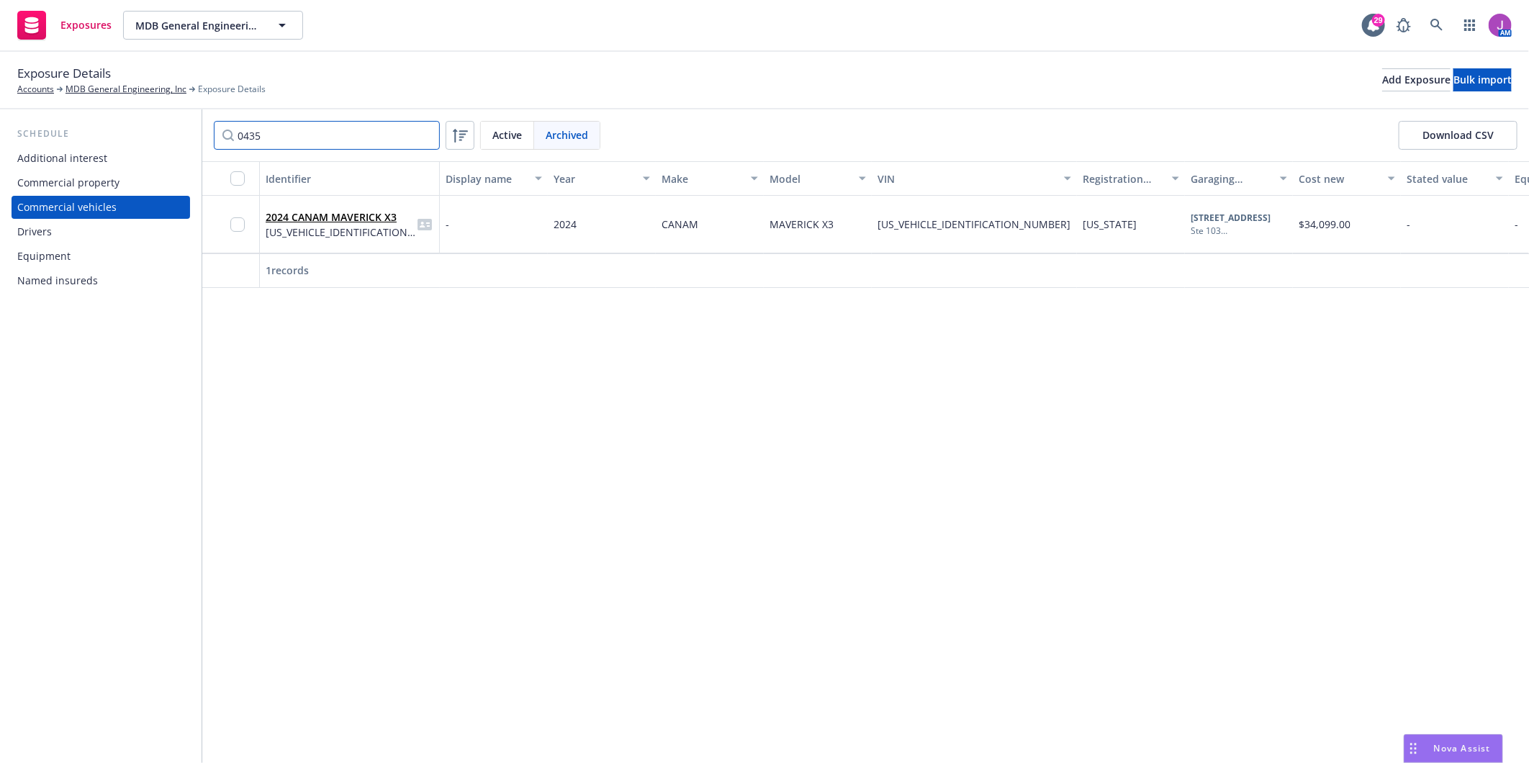
type input "04358"
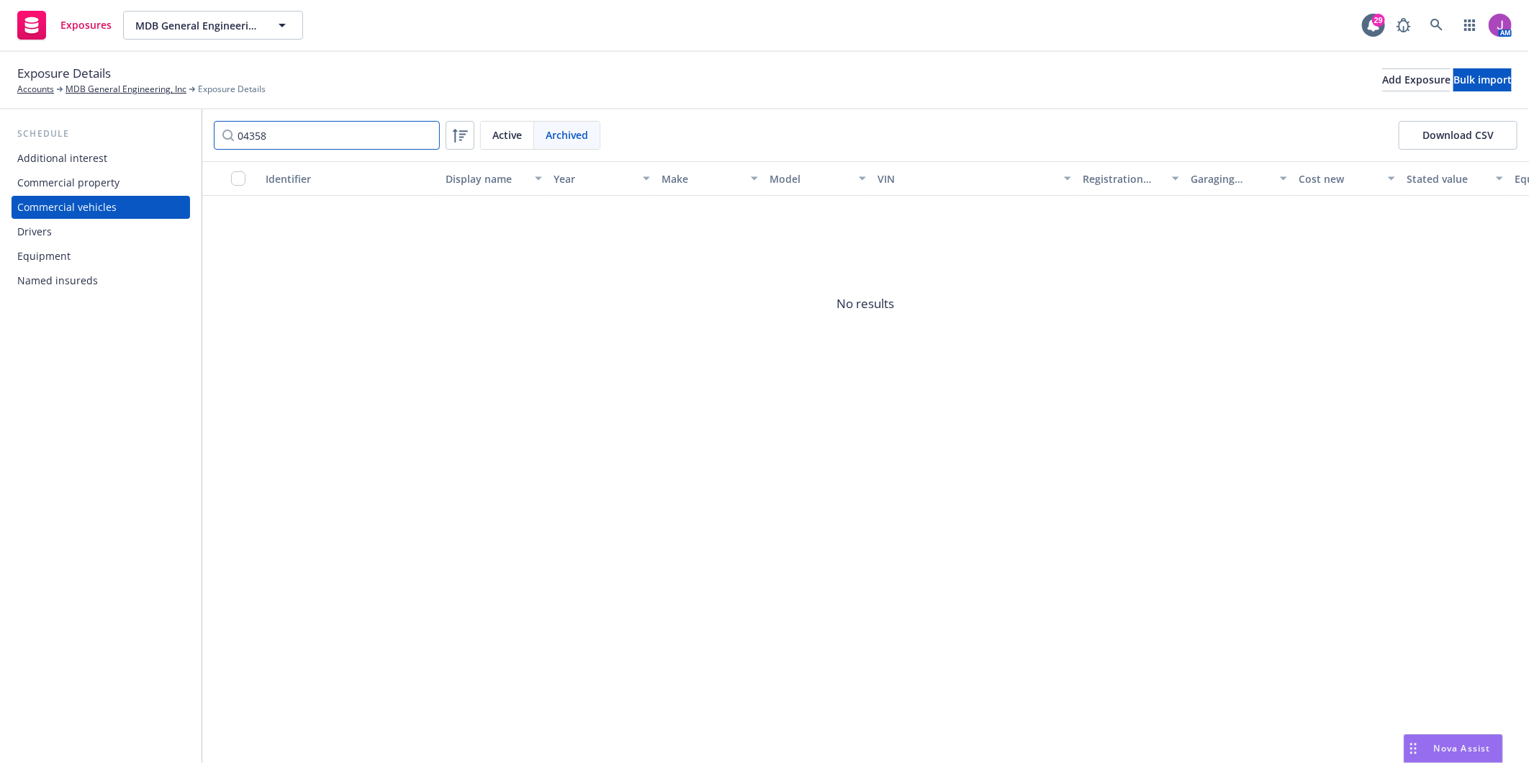
drag, startPoint x: 378, startPoint y: 133, endPoint x: 148, endPoint y: 120, distance: 230.1
click at [149, 120] on div "Schedule Additional interest Commercial property Commercial vehicles Drivers Eq…" at bounding box center [764, 436] width 1529 height 654
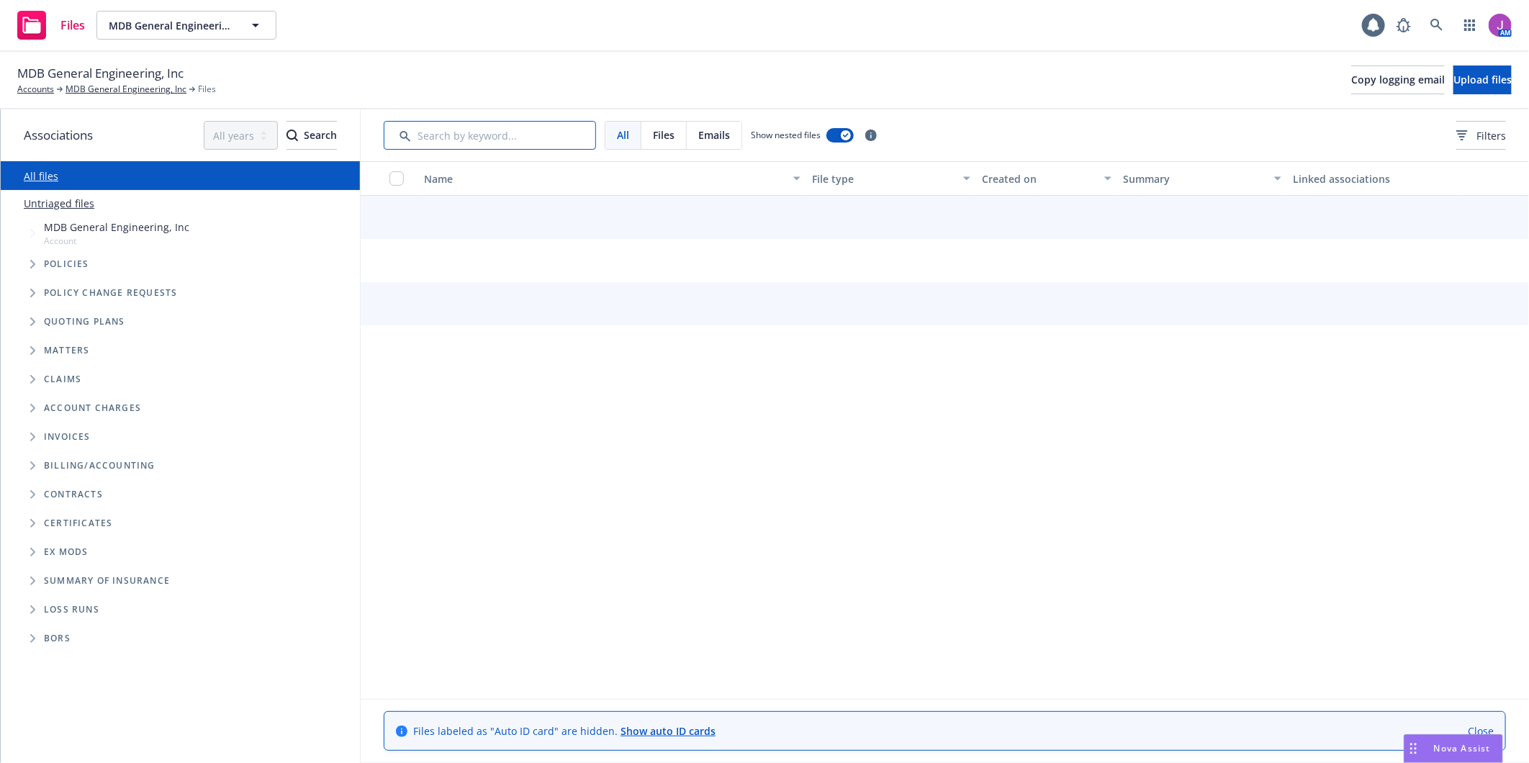
click at [479, 139] on input "Search by keyword..." at bounding box center [490, 135] width 212 height 29
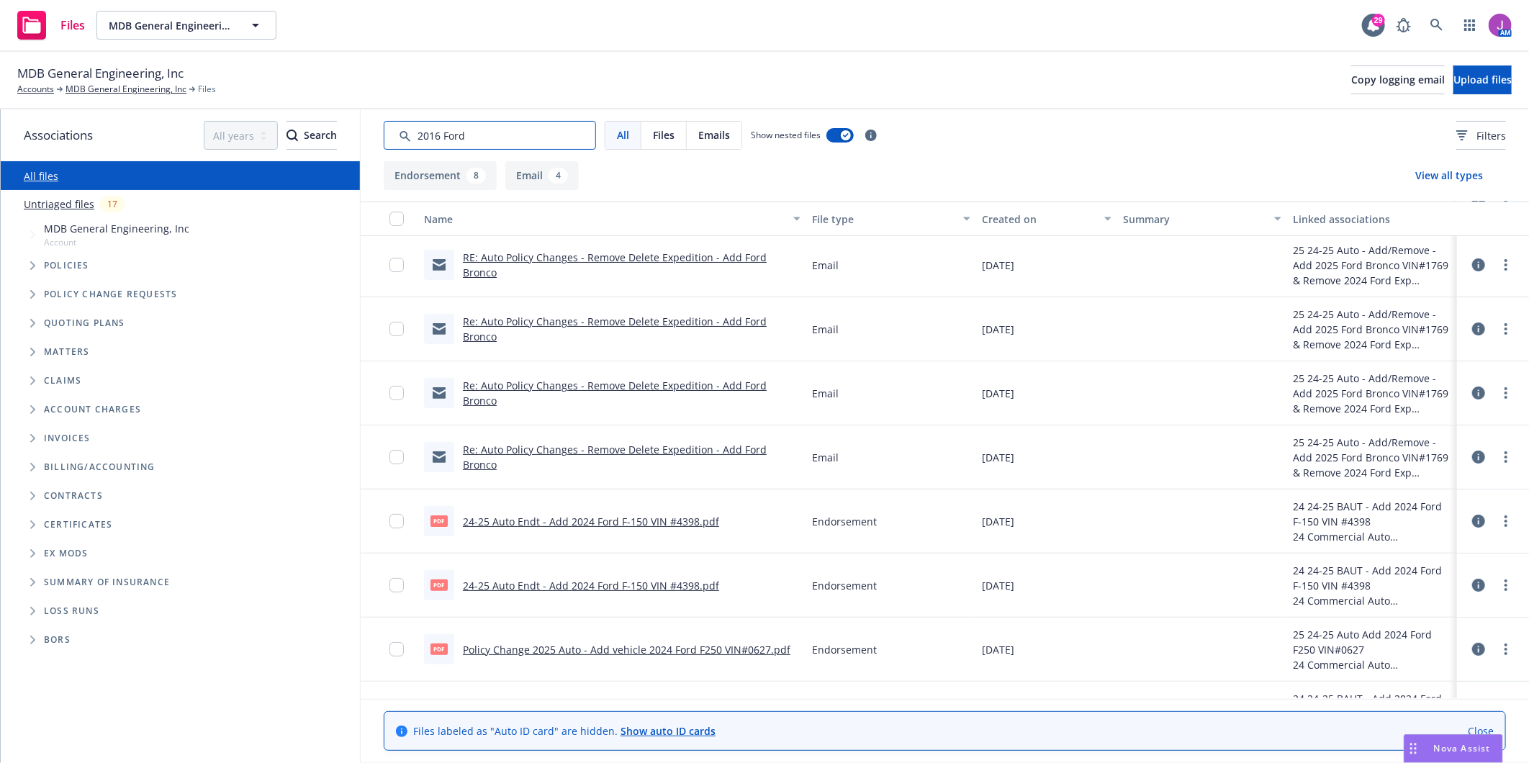
scroll to position [160, 0]
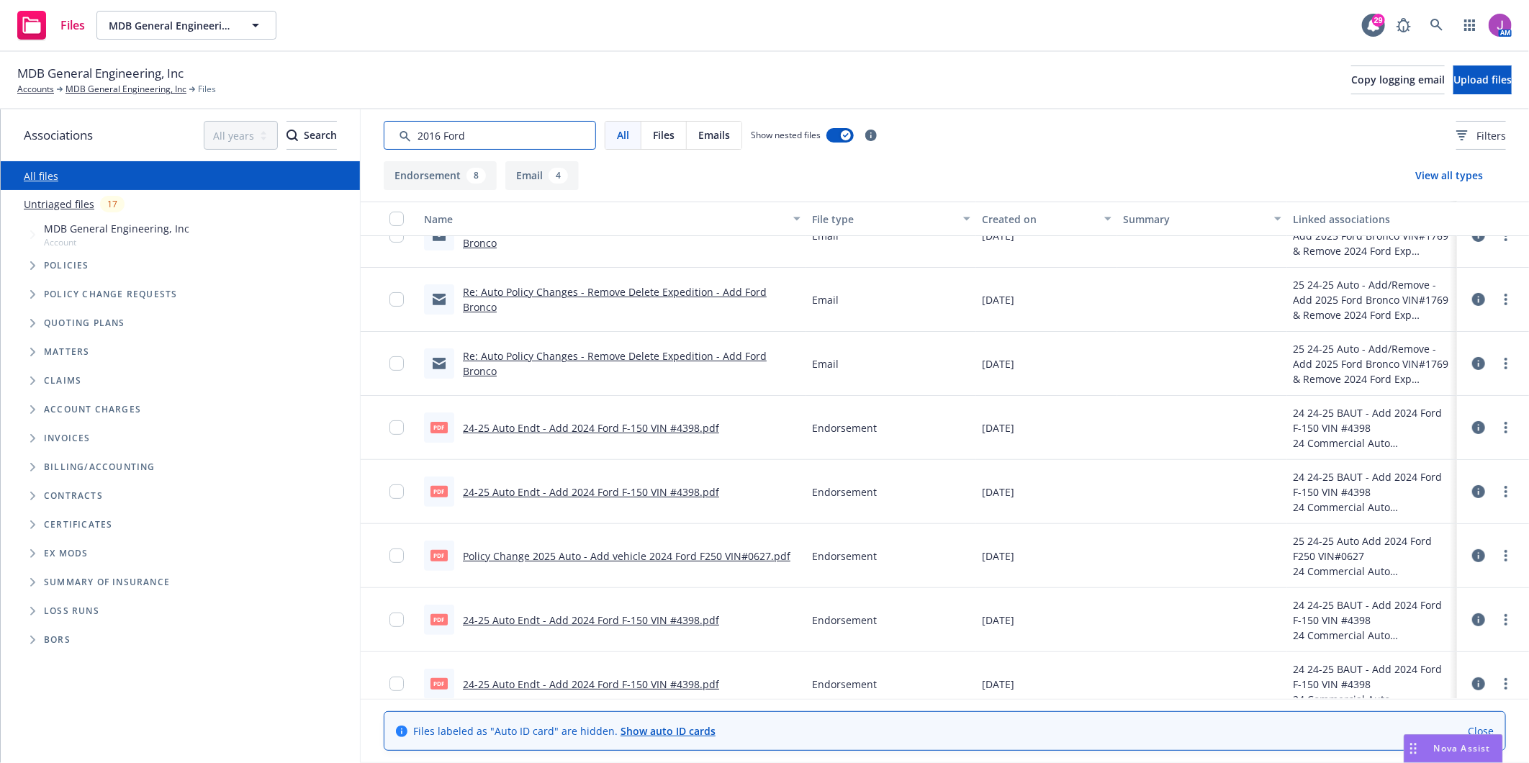
click at [481, 137] on input "Search by keyword..." at bounding box center [490, 135] width 212 height 29
drag, startPoint x: 492, startPoint y: 144, endPoint x: 348, endPoint y: 130, distance: 144.7
click at [348, 130] on div "Associations All years 2027 2026 2025 2024 2023 2022 2021 2020 2019 2018 2017 2…" at bounding box center [765, 436] width 1528 height 654
paste input "1FT7W2BT2GEC04358"
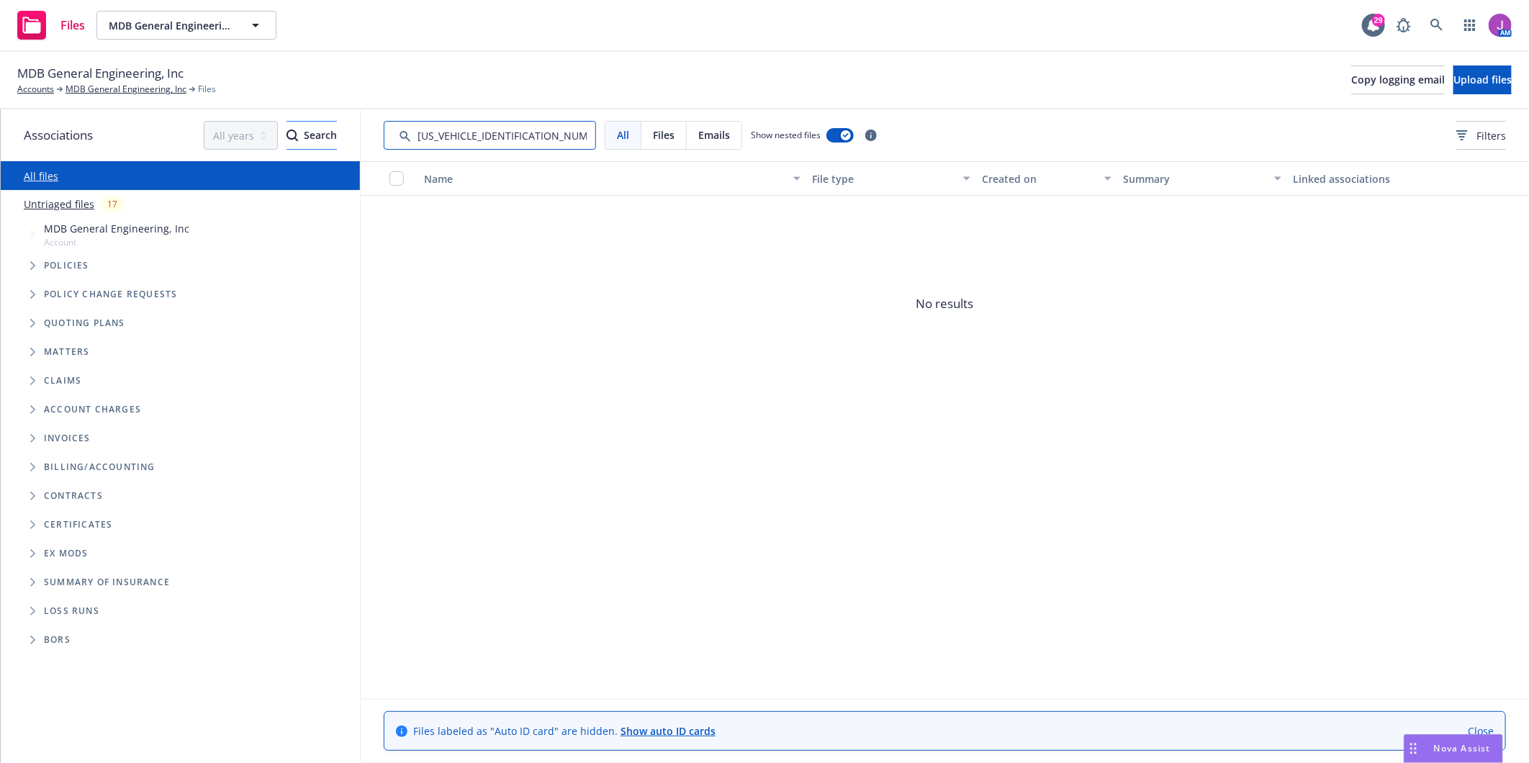
drag, startPoint x: 499, startPoint y: 137, endPoint x: 277, endPoint y: 137, distance: 221.7
click at [282, 137] on div "Associations All years 2027 2026 2025 2024 2023 2022 2021 2020 2019 2018 2017 2…" at bounding box center [765, 436] width 1528 height 654
type input "4358"
click at [120, 87] on link "MDB General Engineering, Inc" at bounding box center [126, 89] width 121 height 13
